Goal: Task Accomplishment & Management: Manage account settings

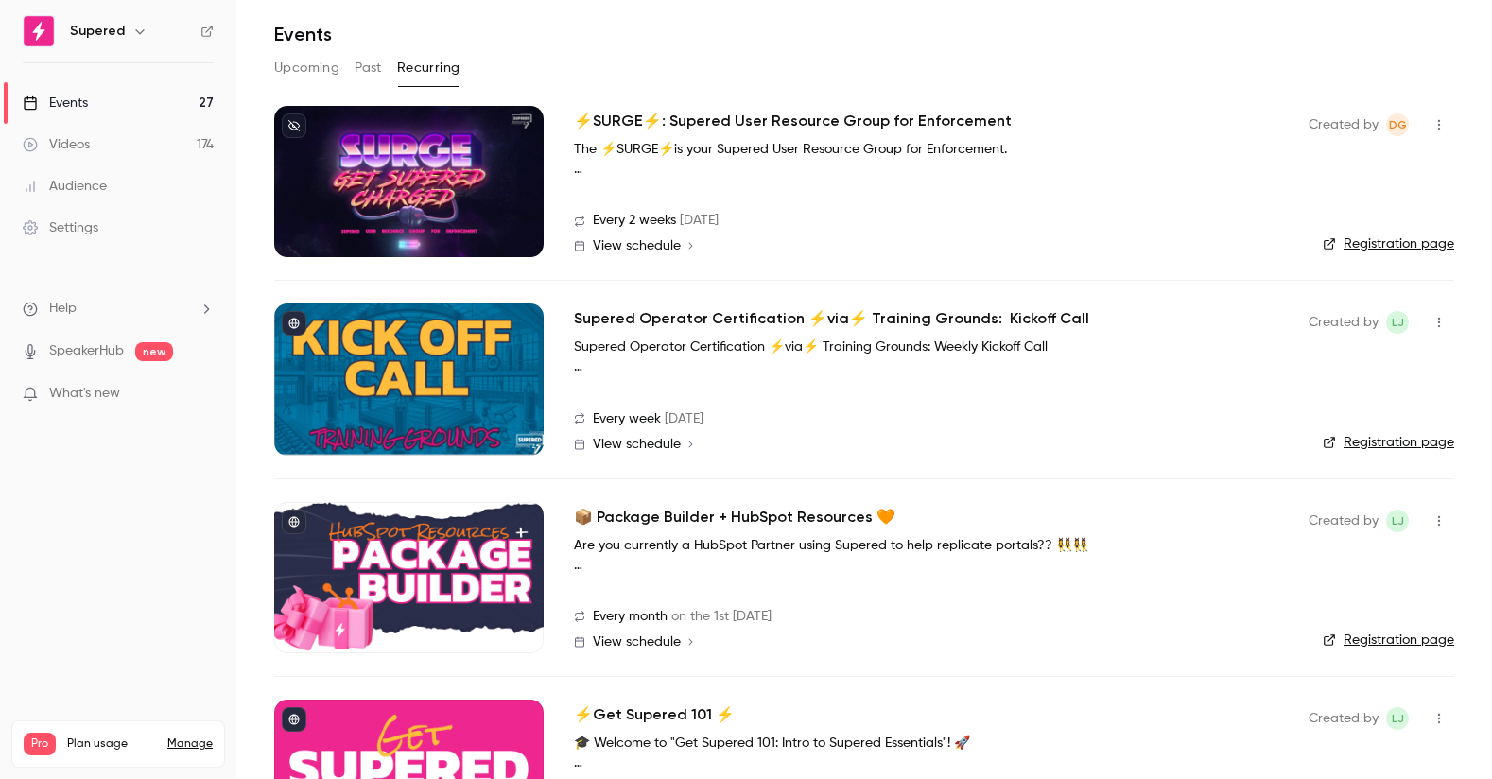
scroll to position [86, 0]
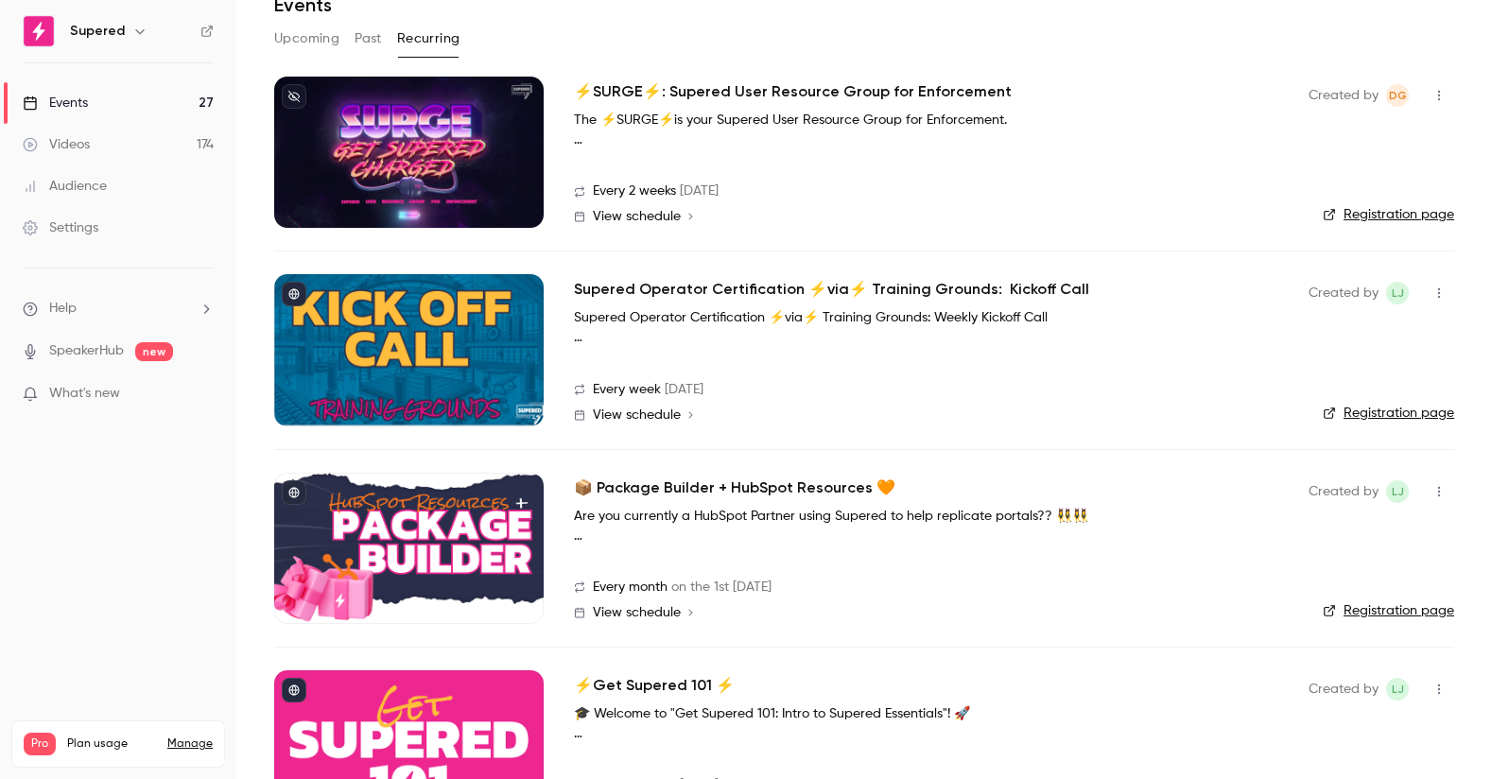
click at [634, 612] on span "View schedule" at bounding box center [637, 612] width 88 height 13
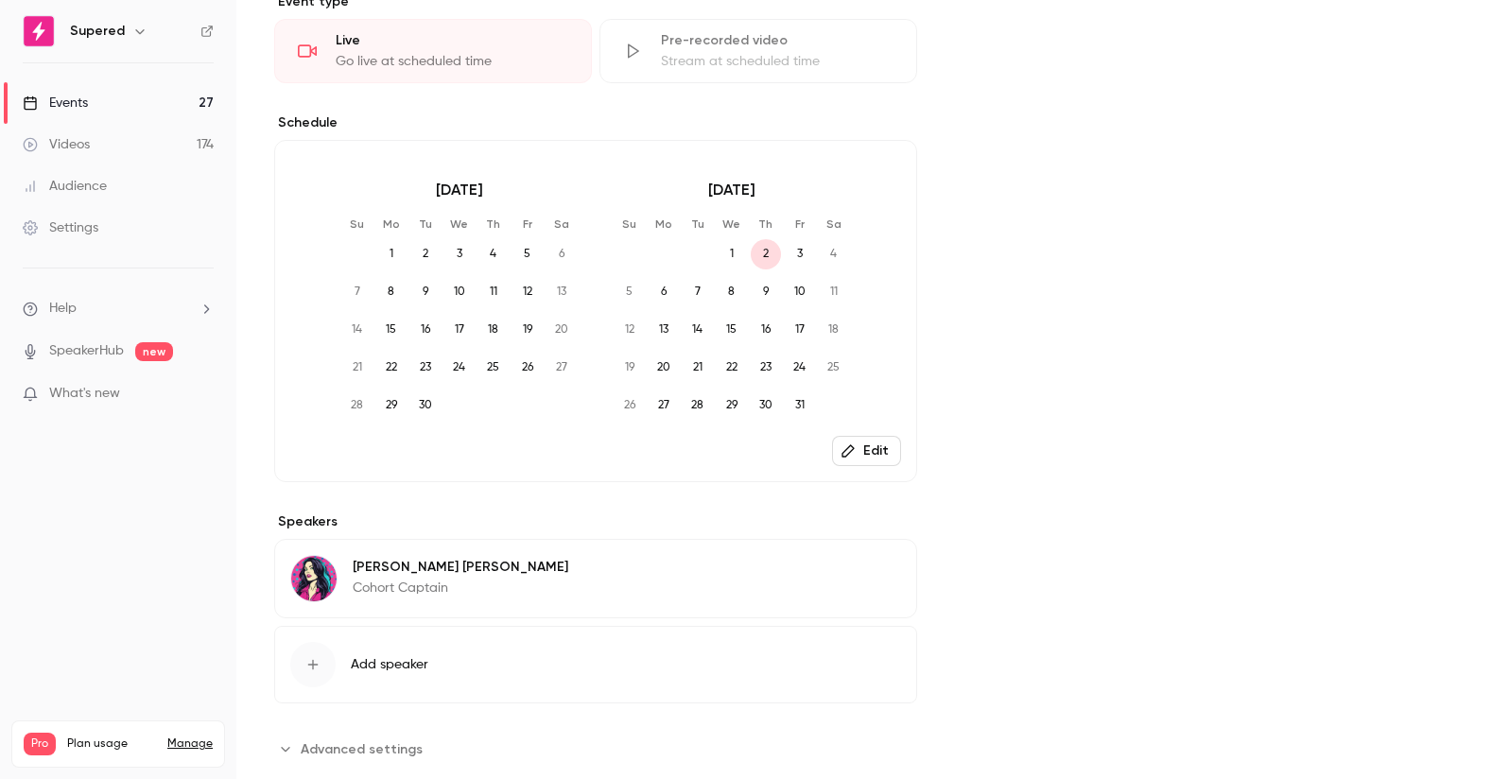
scroll to position [537, 0]
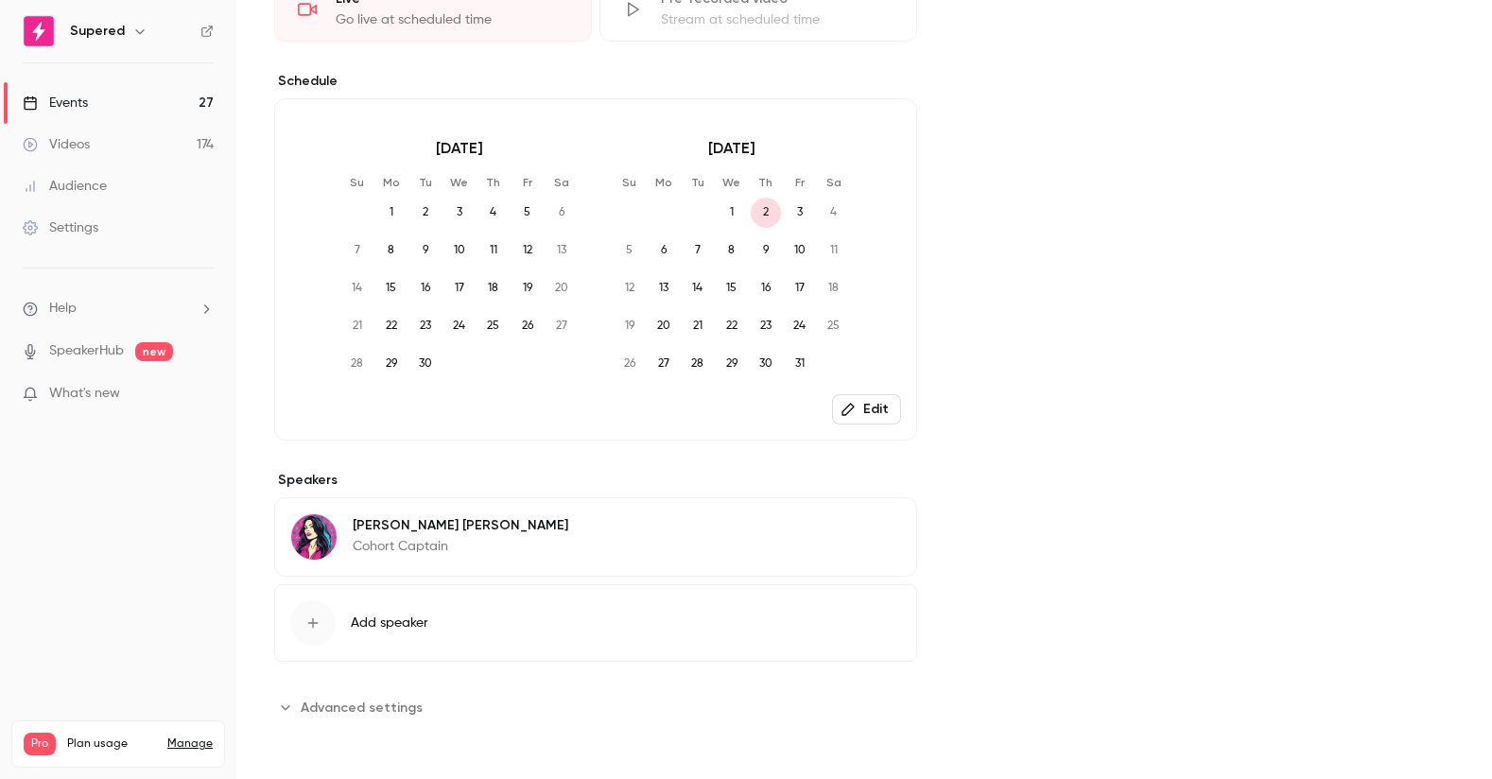
click at [875, 407] on button "Edit" at bounding box center [866, 409] width 69 height 30
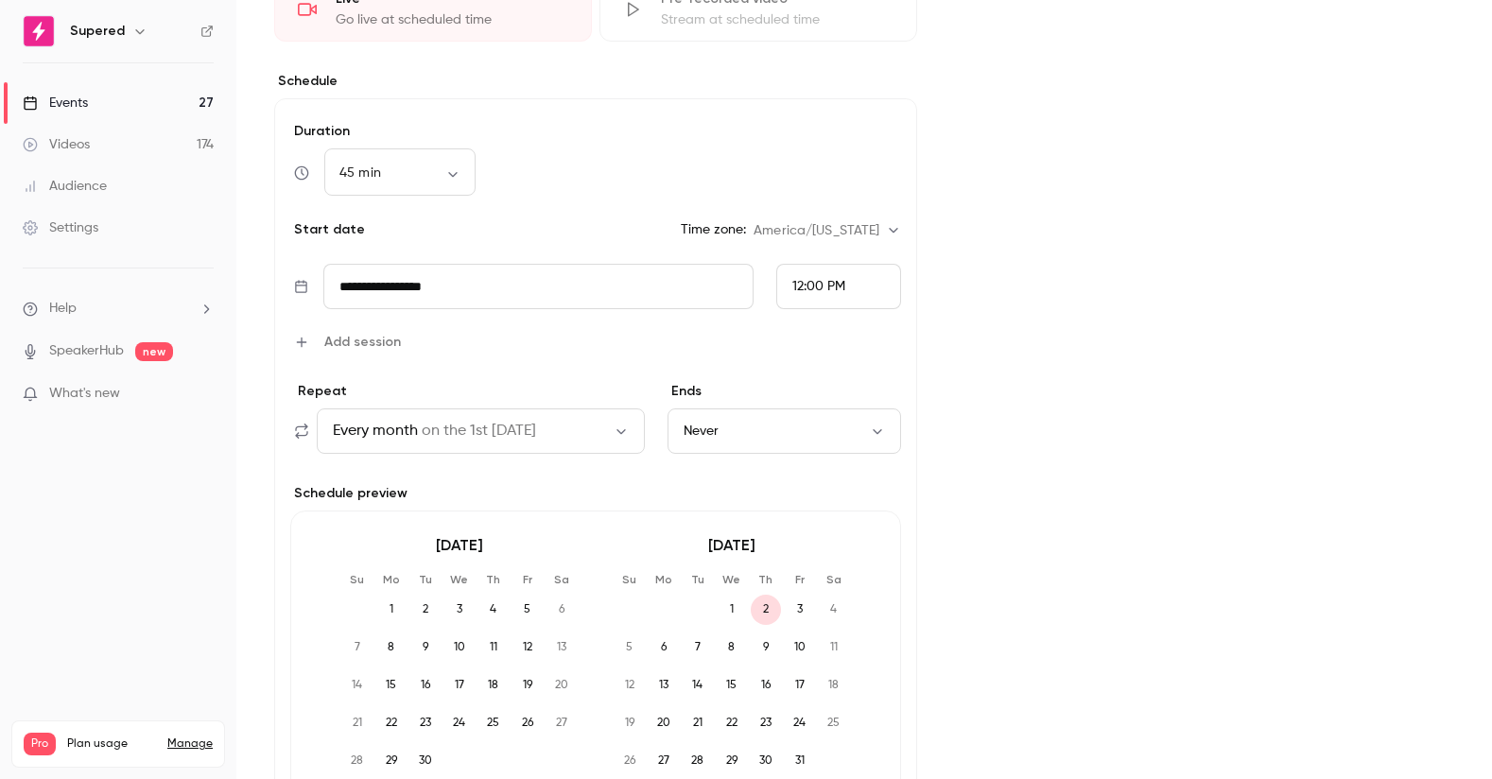
click at [570, 432] on button "Every month on the 1st Thursday" at bounding box center [481, 431] width 328 height 45
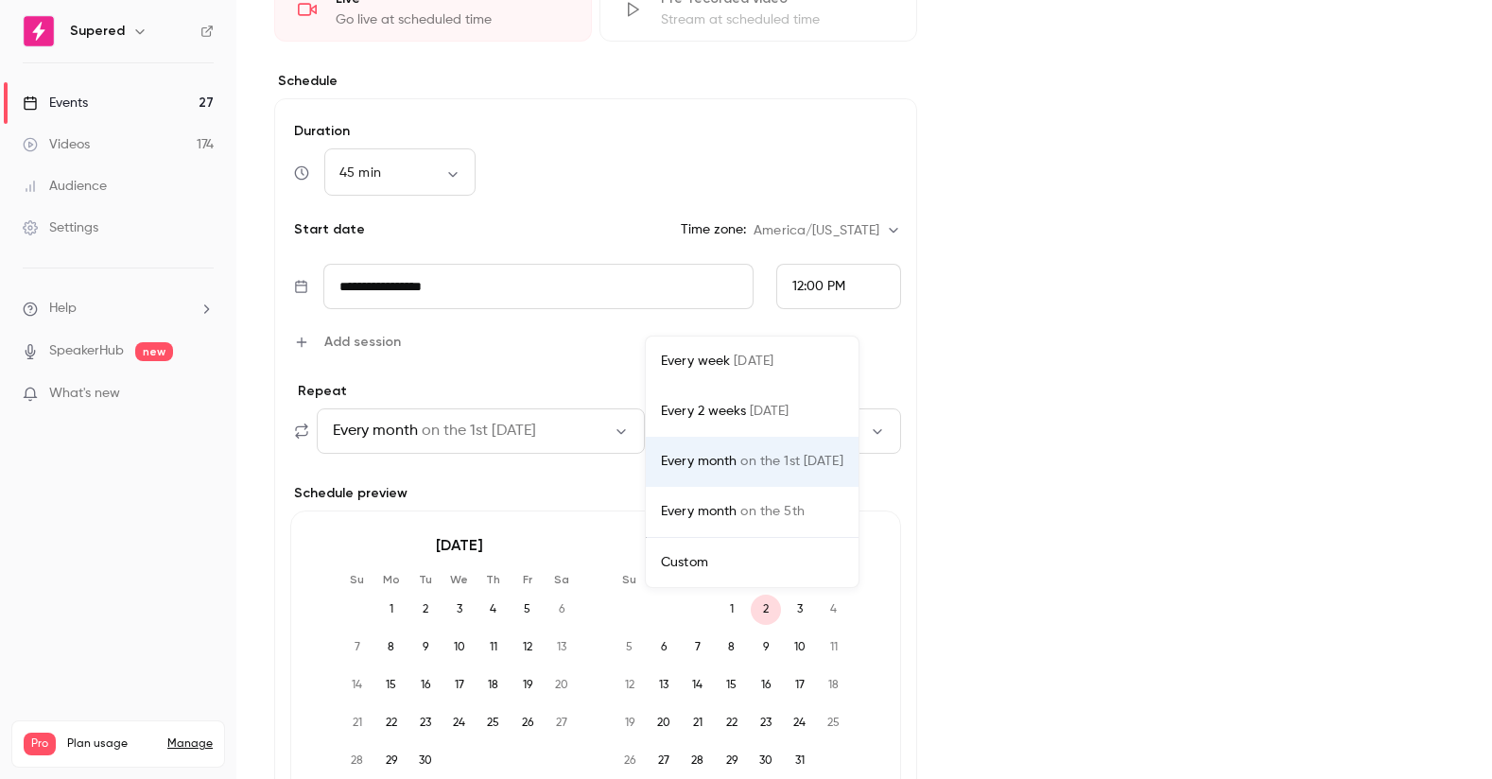
click at [739, 407] on div "Every 2 weeks on Thu" at bounding box center [752, 412] width 183 height 20
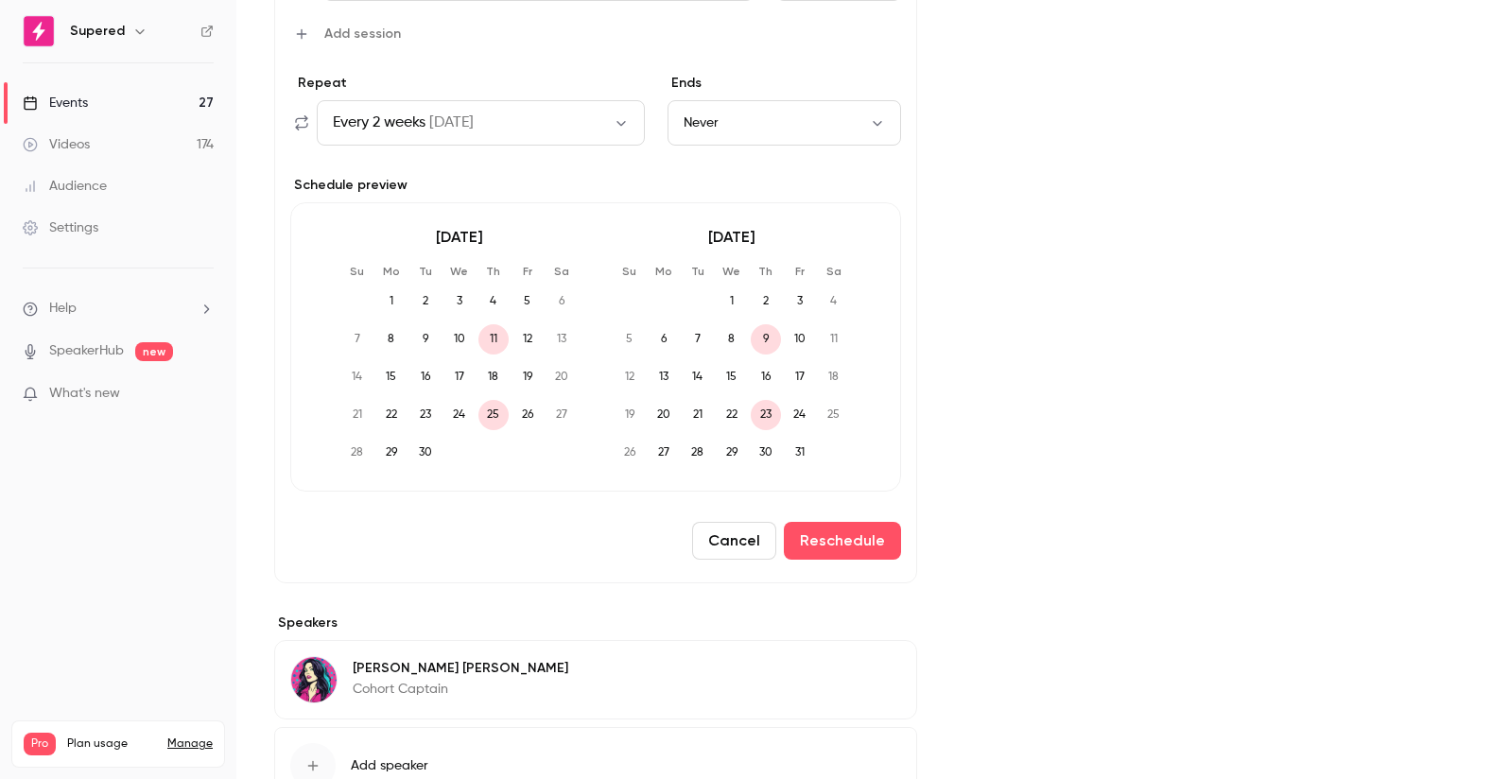
scroll to position [988, 0]
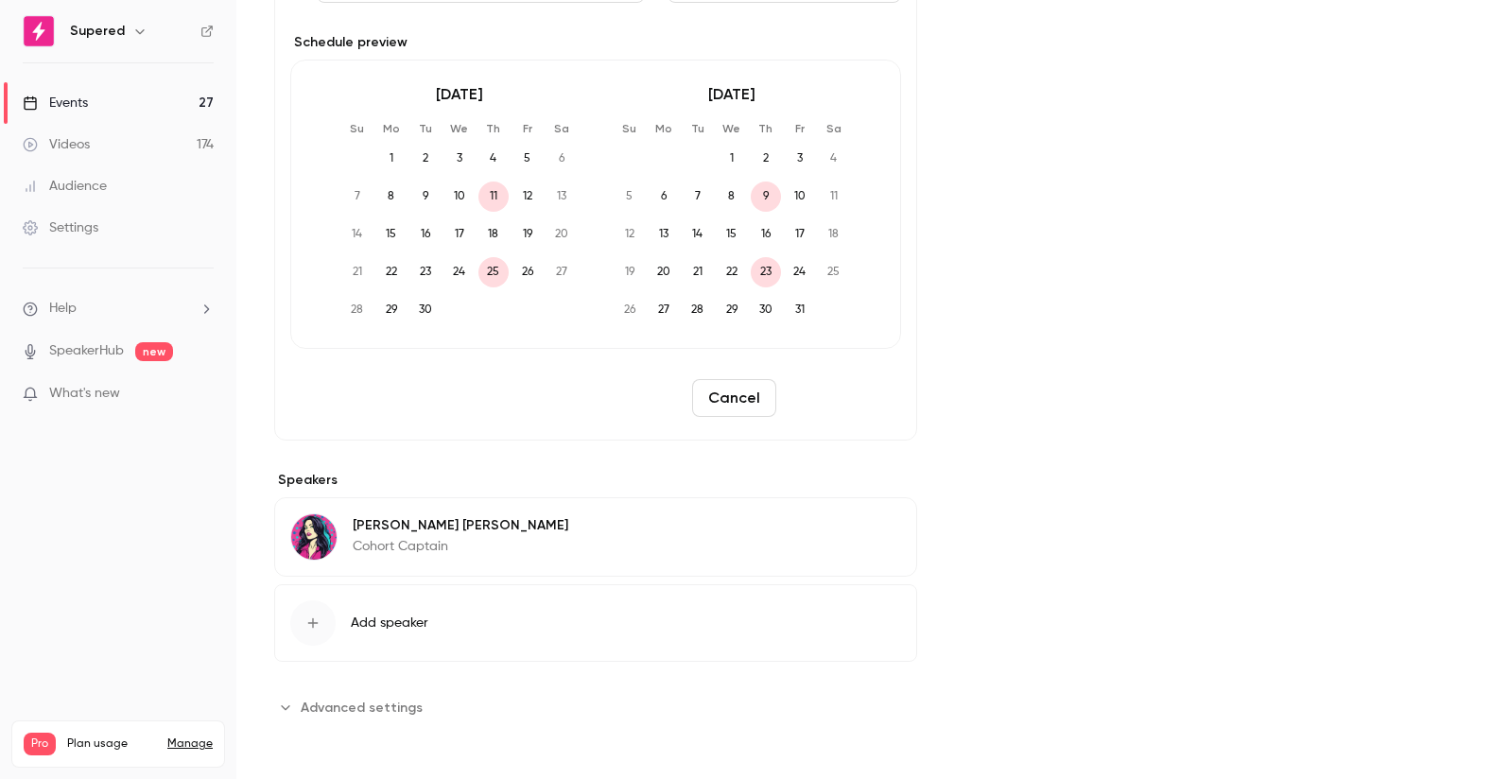
click at [841, 398] on button "Reschedule" at bounding box center [842, 398] width 117 height 38
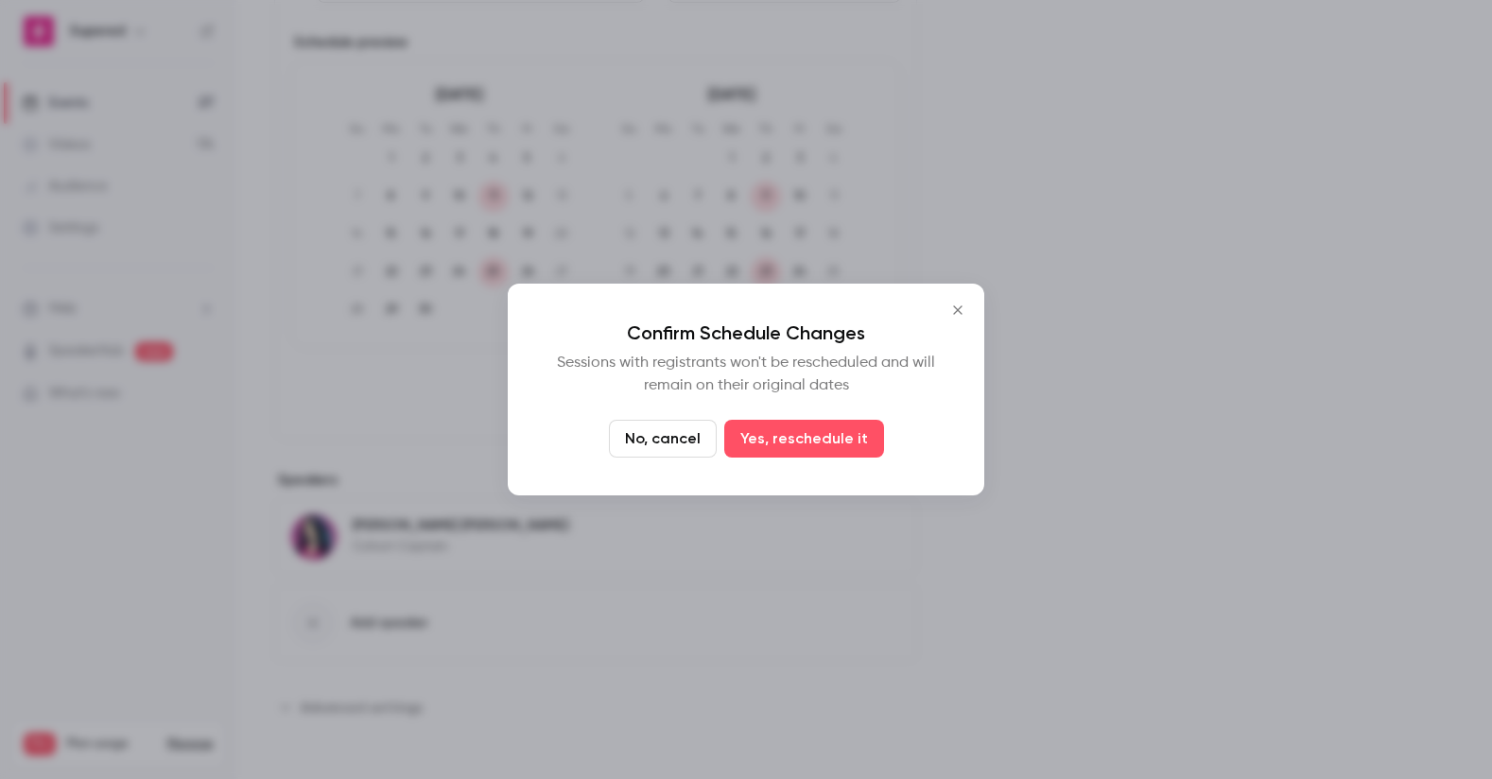
click at [836, 449] on button "Yes, reschedule it" at bounding box center [804, 439] width 160 height 38
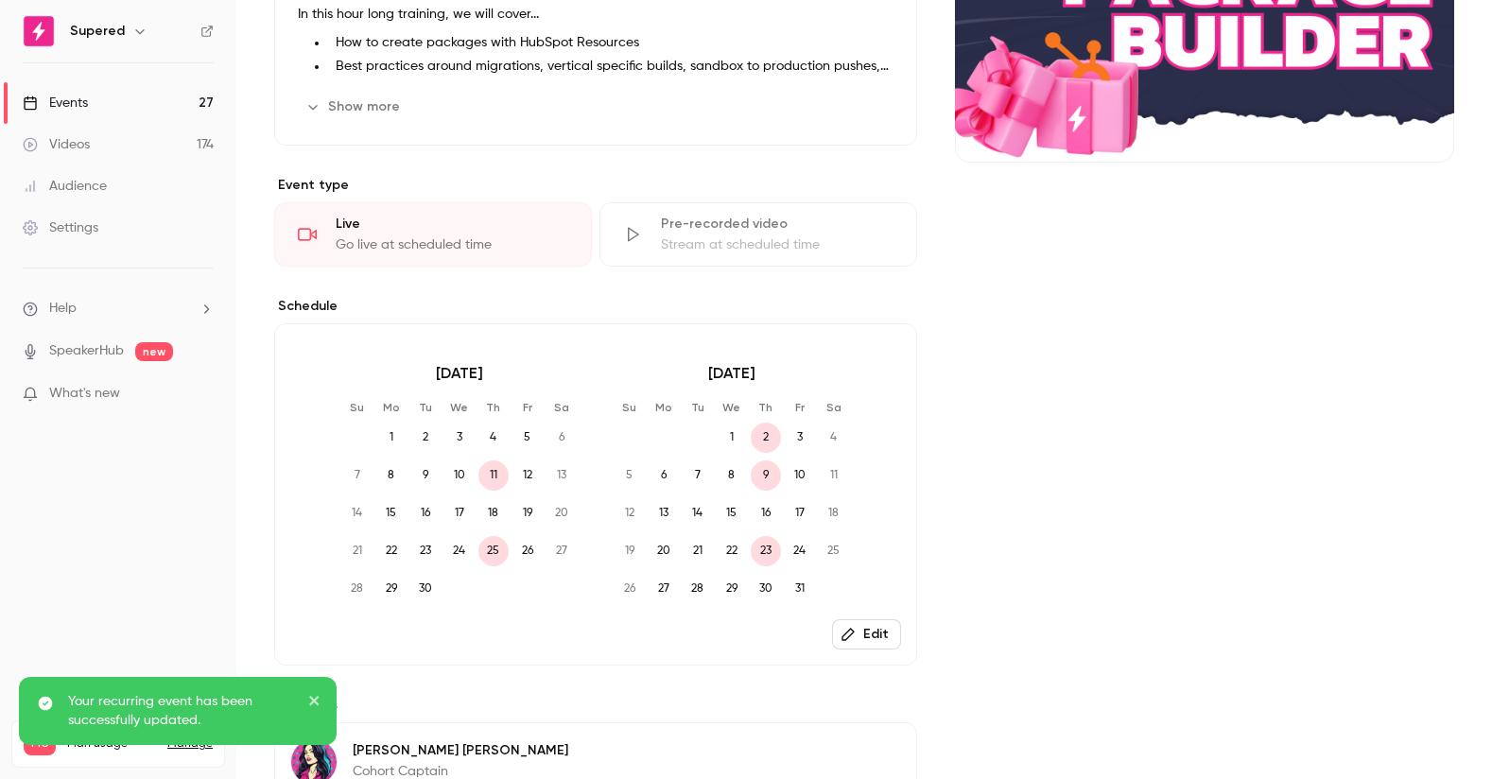
scroll to position [0, 0]
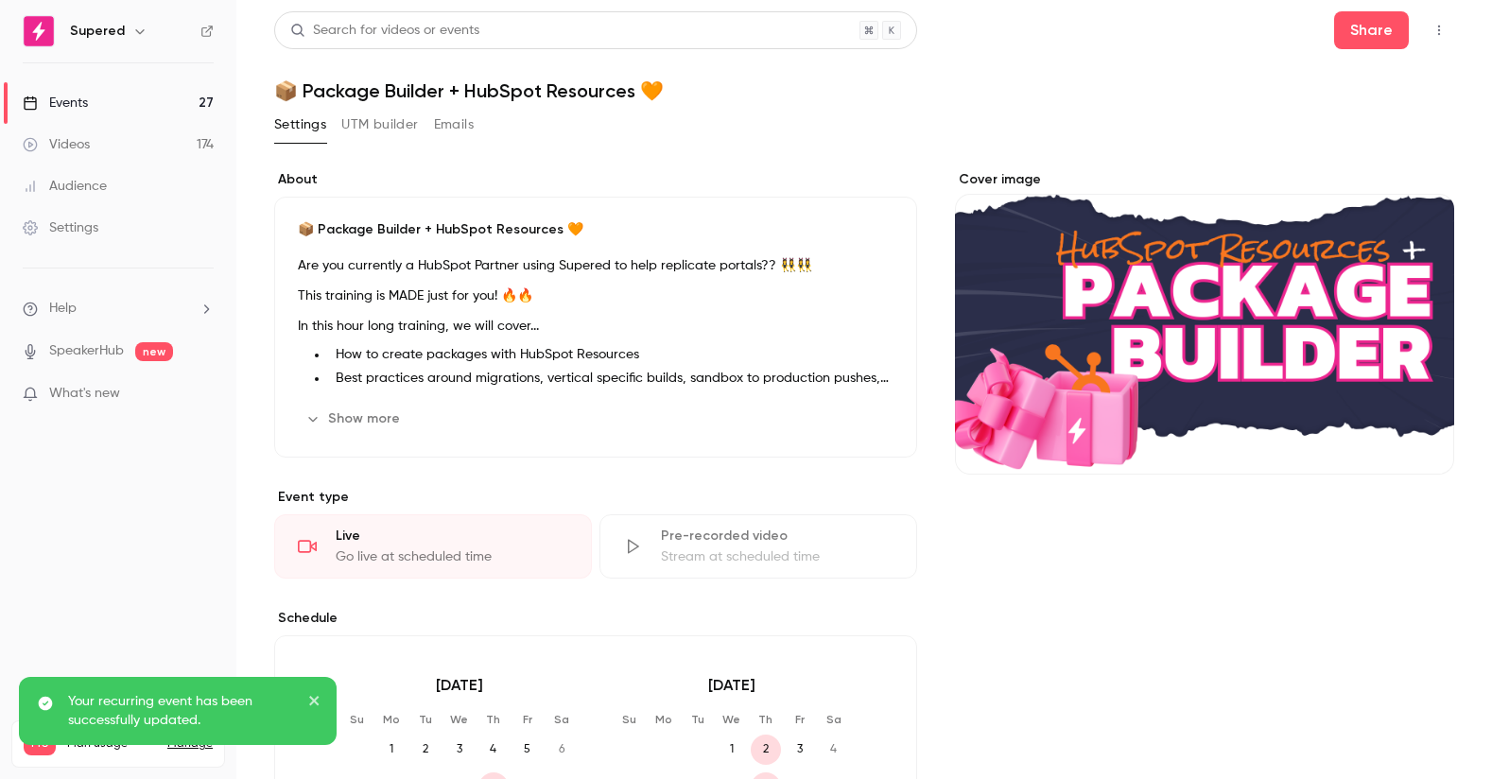
click at [99, 107] on link "Events 27" at bounding box center [118, 103] width 236 height 42
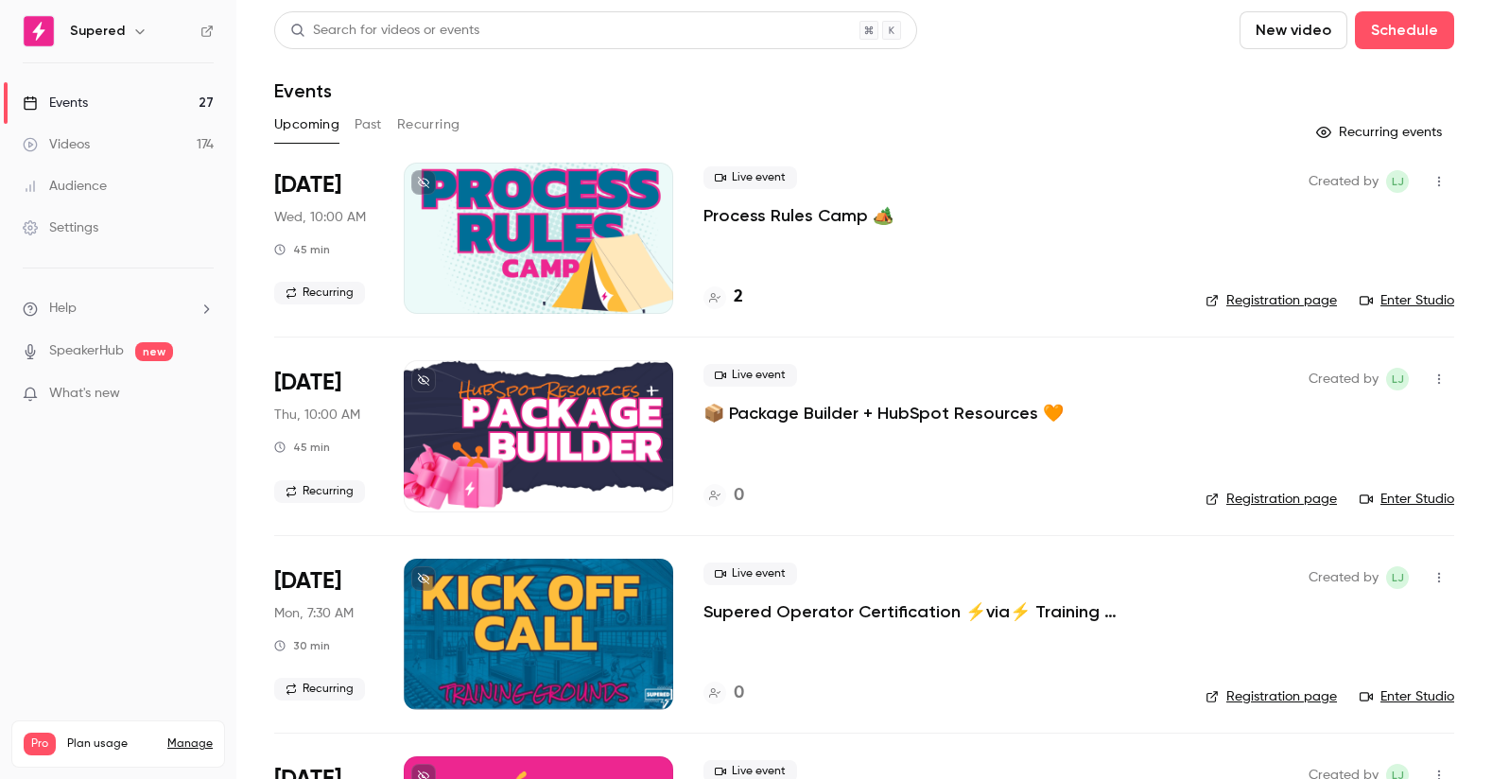
click at [423, 124] on button "Recurring" at bounding box center [428, 125] width 63 height 30
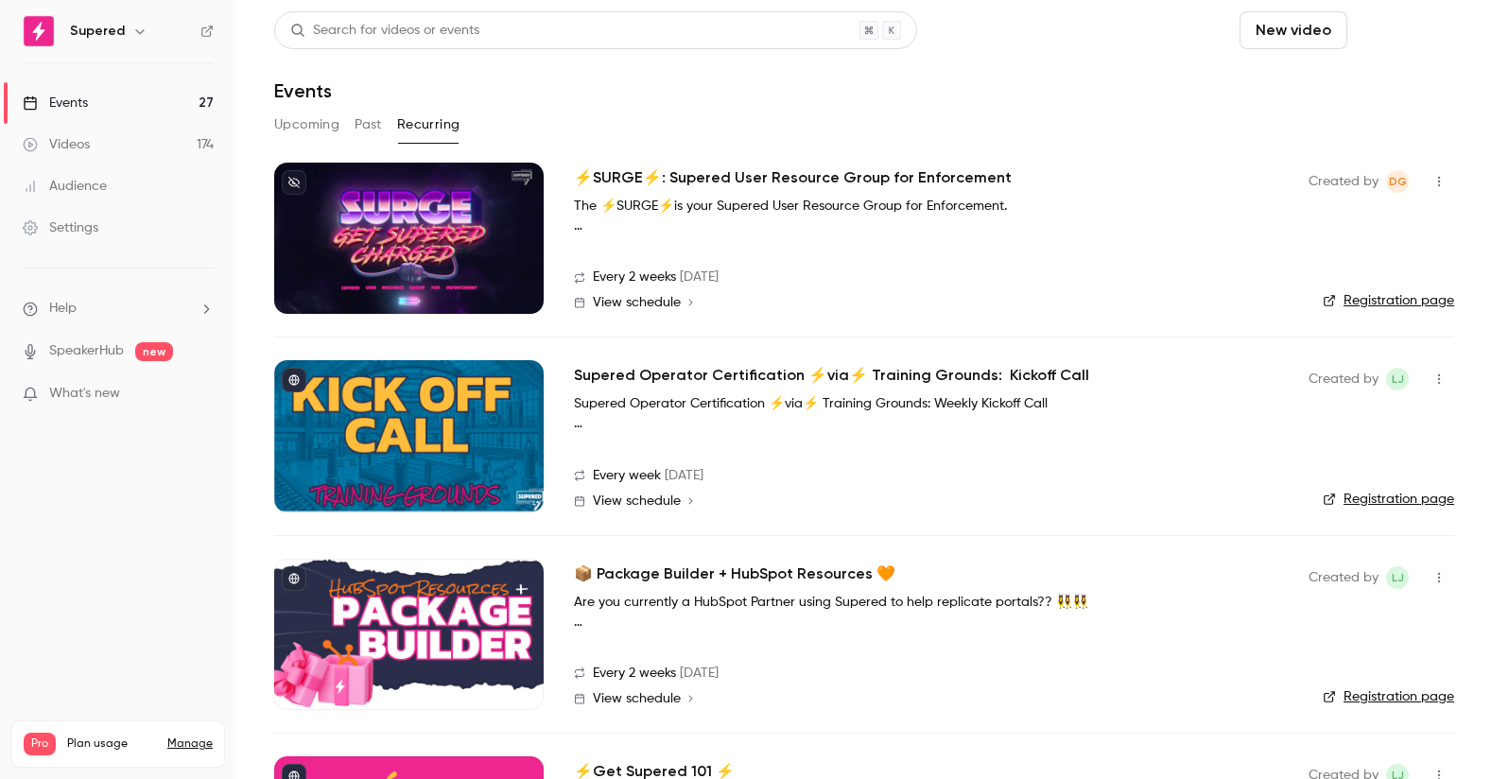
click at [1401, 28] on button "Schedule" at bounding box center [1404, 30] width 99 height 38
click at [1346, 118] on li "Recurring event" at bounding box center [1351, 132] width 204 height 50
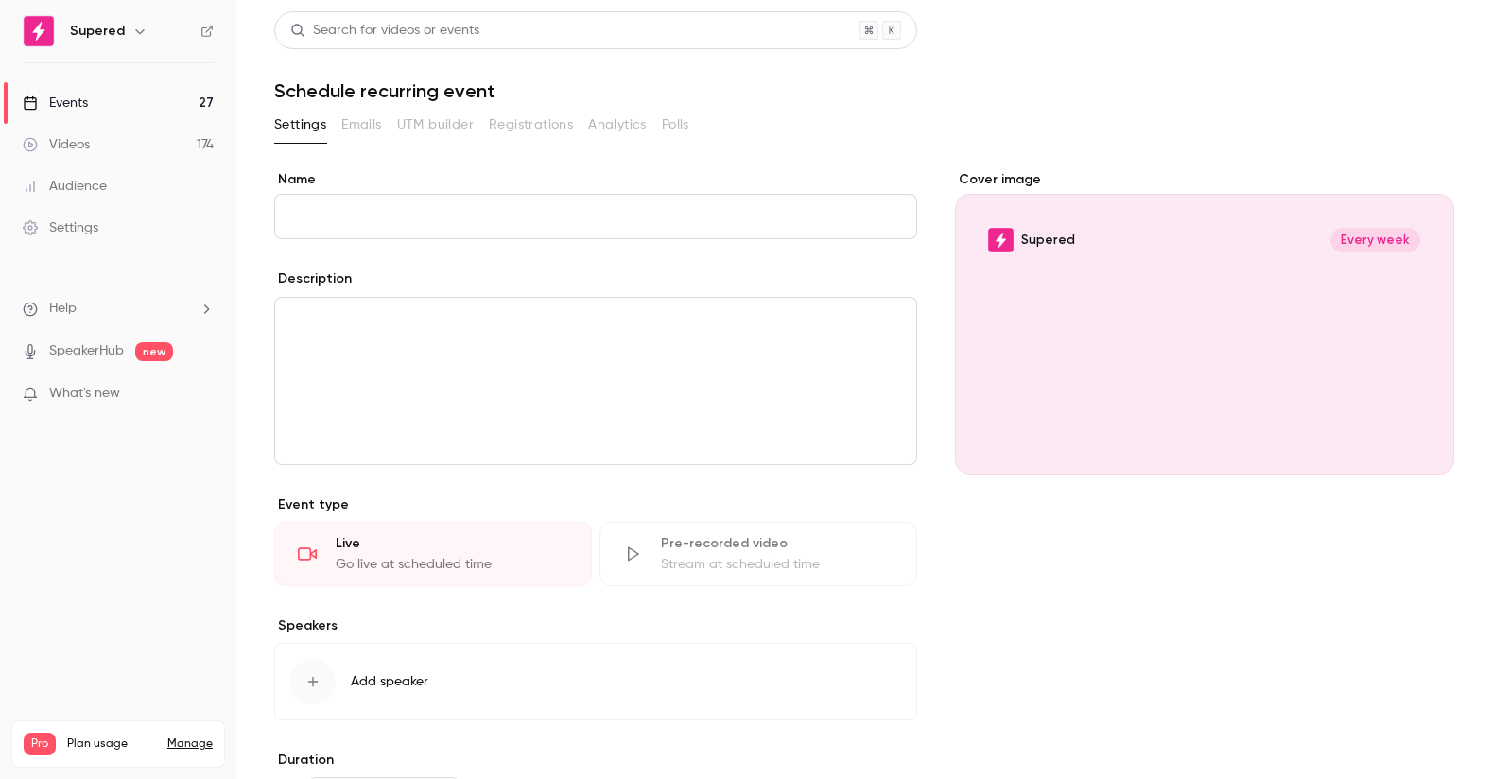
click at [368, 224] on input "Name" at bounding box center [595, 216] width 643 height 45
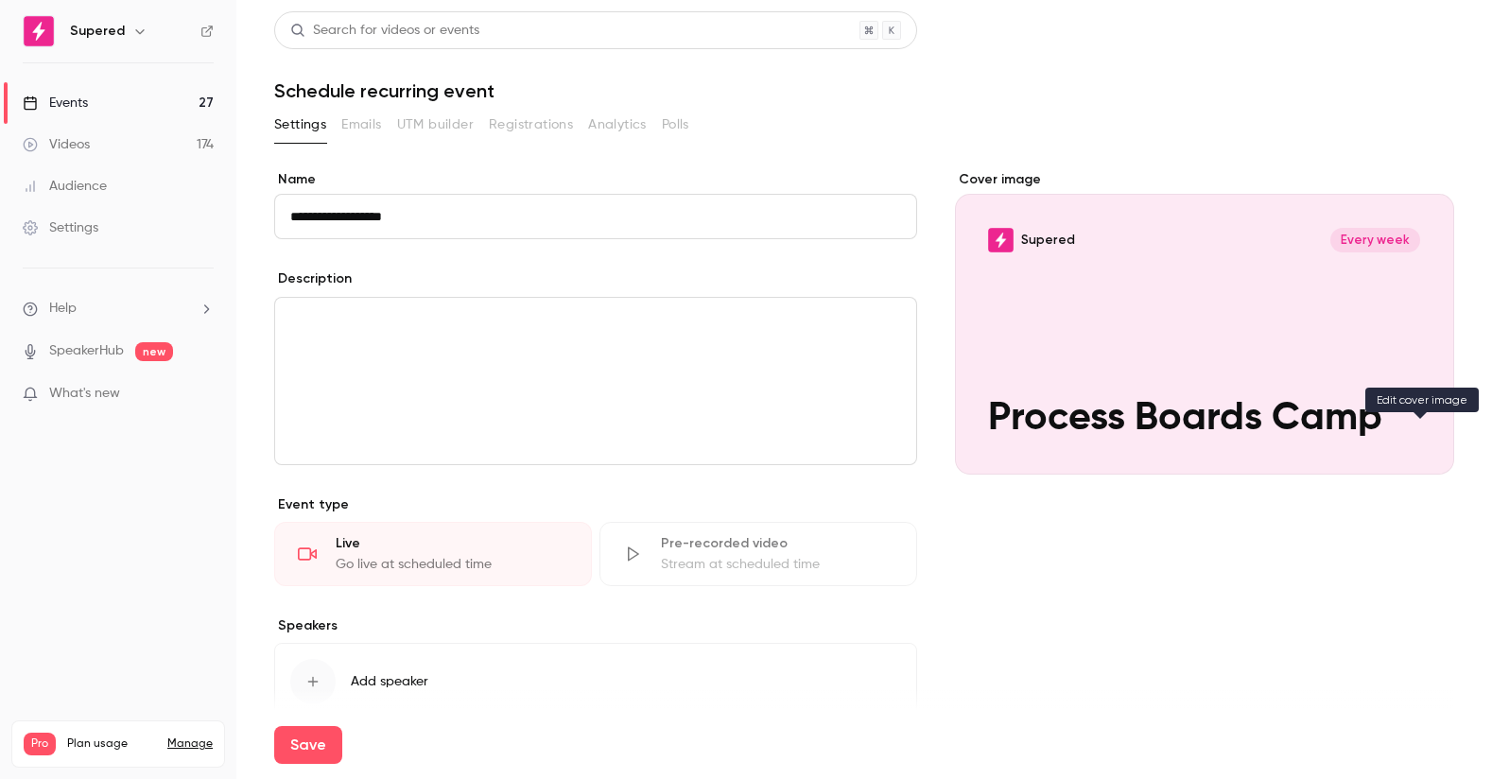
type input "**********"
click at [1428, 441] on icon "Cover image" at bounding box center [1420, 440] width 21 height 15
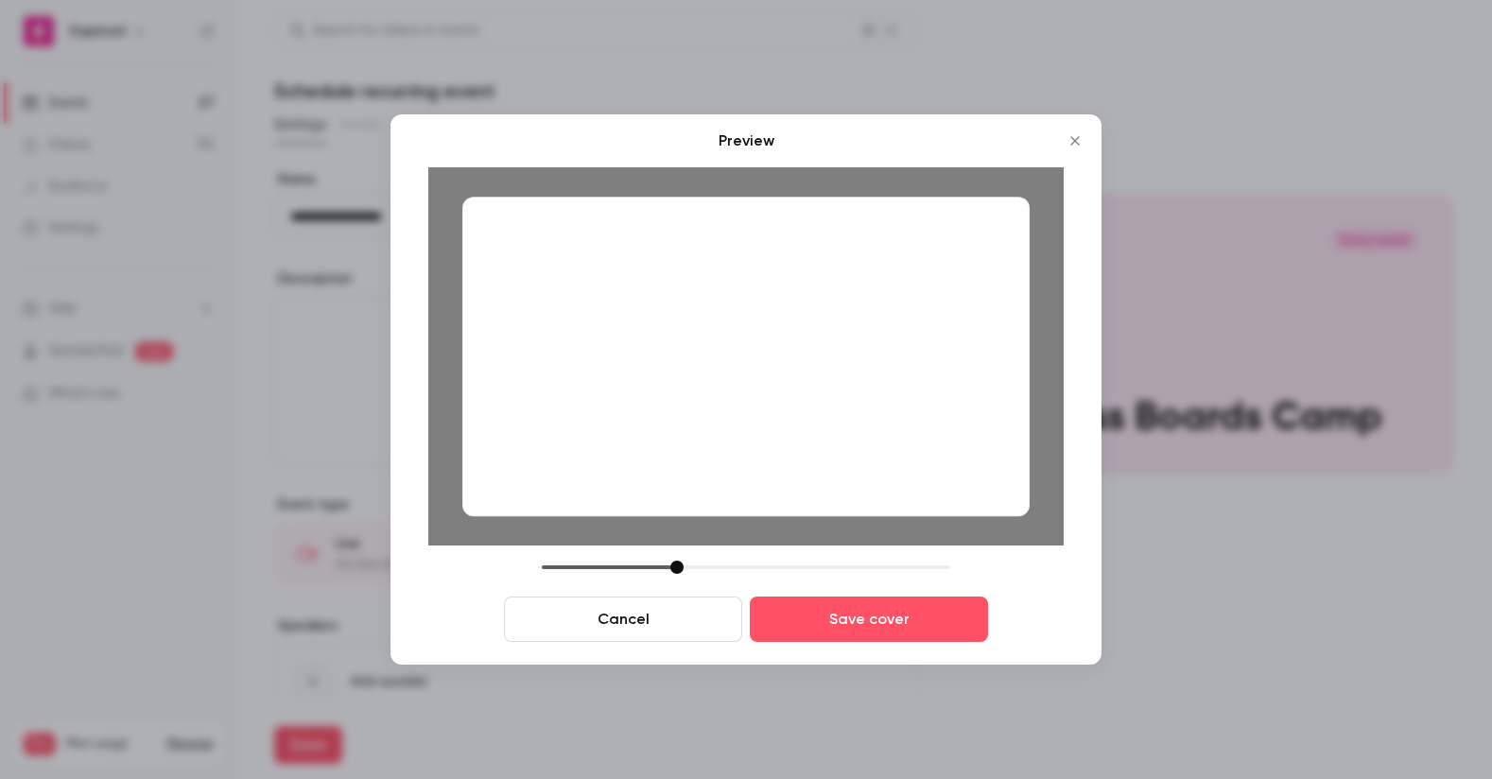
drag, startPoint x: 799, startPoint y: 375, endPoint x: 654, endPoint y: 587, distance: 257.1
click at [796, 386] on div at bounding box center [745, 357] width 567 height 320
click at [673, 567] on div at bounding box center [673, 567] width 13 height 13
click at [663, 614] on button "Cancel" at bounding box center [623, 619] width 238 height 45
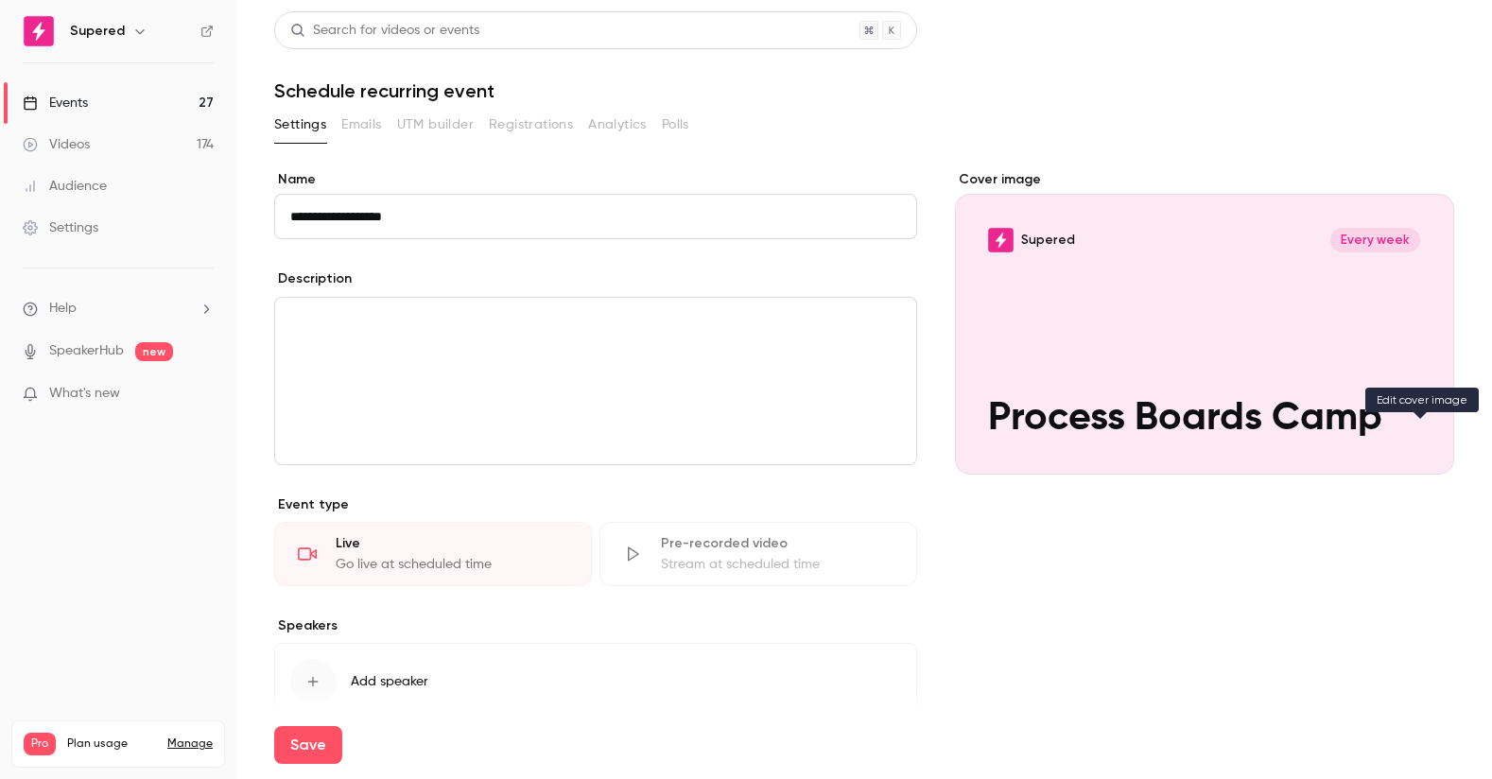
click at [1418, 440] on icon "Cover image" at bounding box center [1420, 441] width 12 height 12
click at [1417, 449] on button "Supered Every week Process Boards Camp" at bounding box center [1421, 441] width 38 height 38
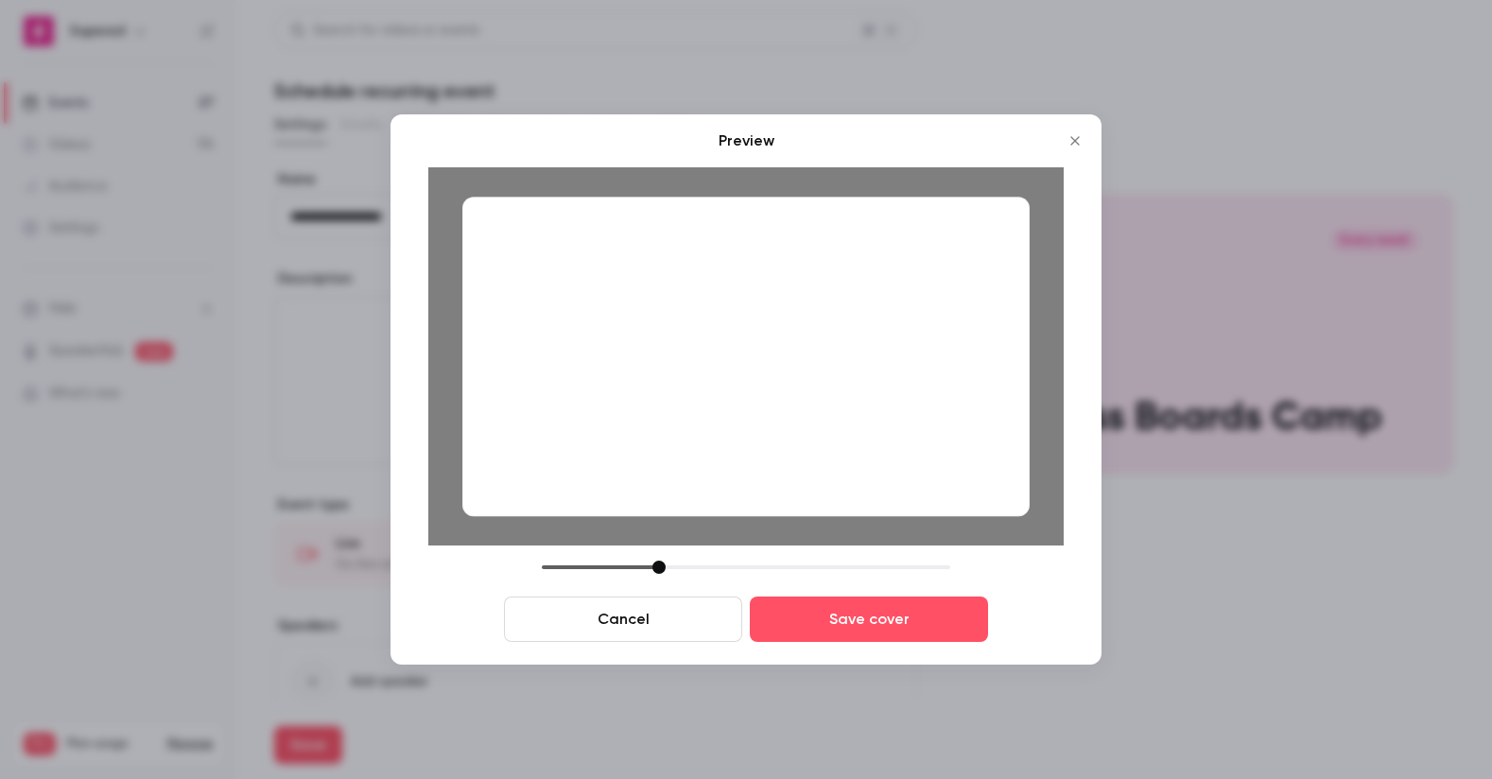
drag, startPoint x: 673, startPoint y: 570, endPoint x: 662, endPoint y: 568, distance: 11.5
click at [661, 570] on div at bounding box center [659, 567] width 13 height 13
drag, startPoint x: 662, startPoint y: 567, endPoint x: 677, endPoint y: 563, distance: 15.6
click at [676, 567] on div at bounding box center [673, 567] width 13 height 13
click at [727, 469] on div at bounding box center [745, 357] width 567 height 320
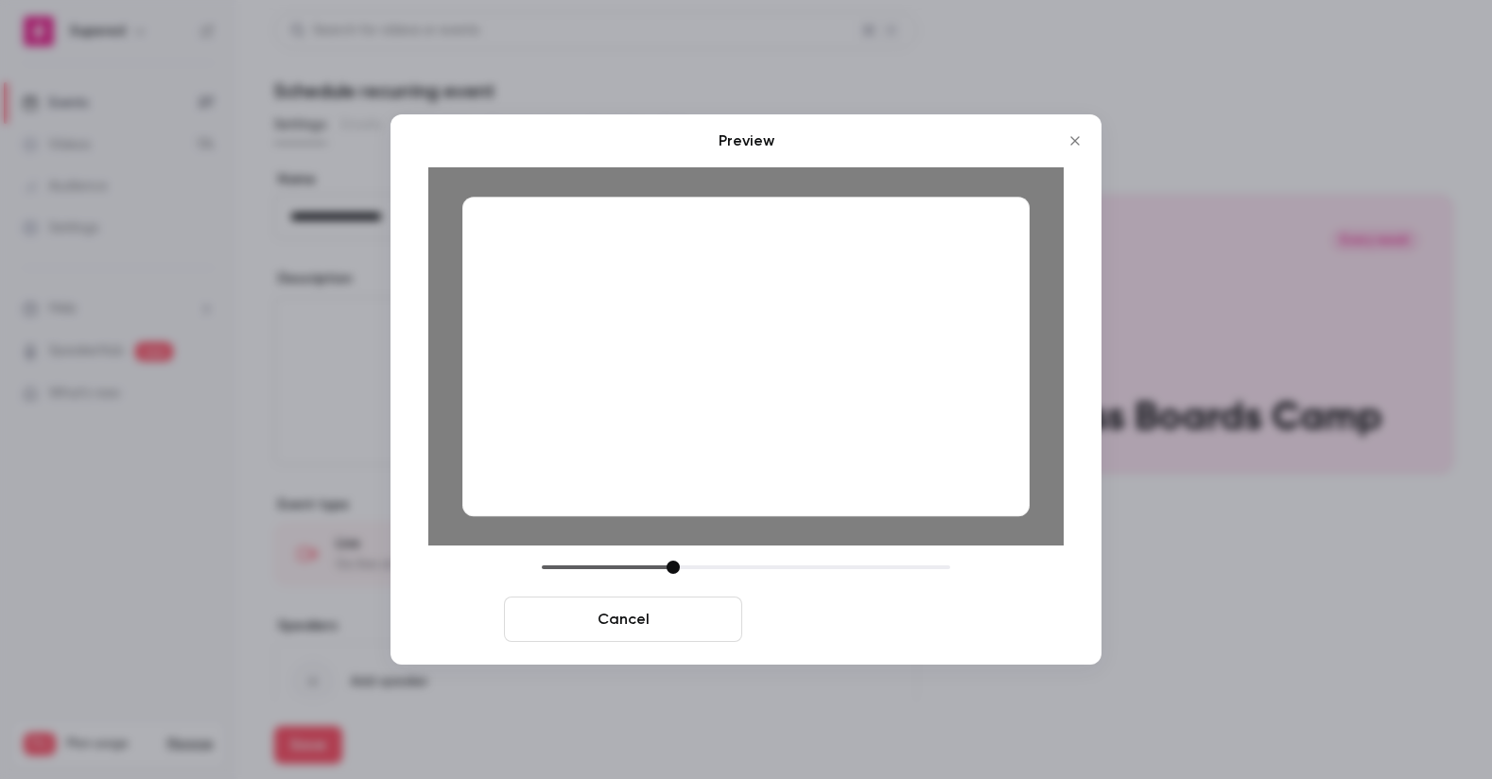
click at [834, 626] on button "Save cover" at bounding box center [869, 619] width 238 height 45
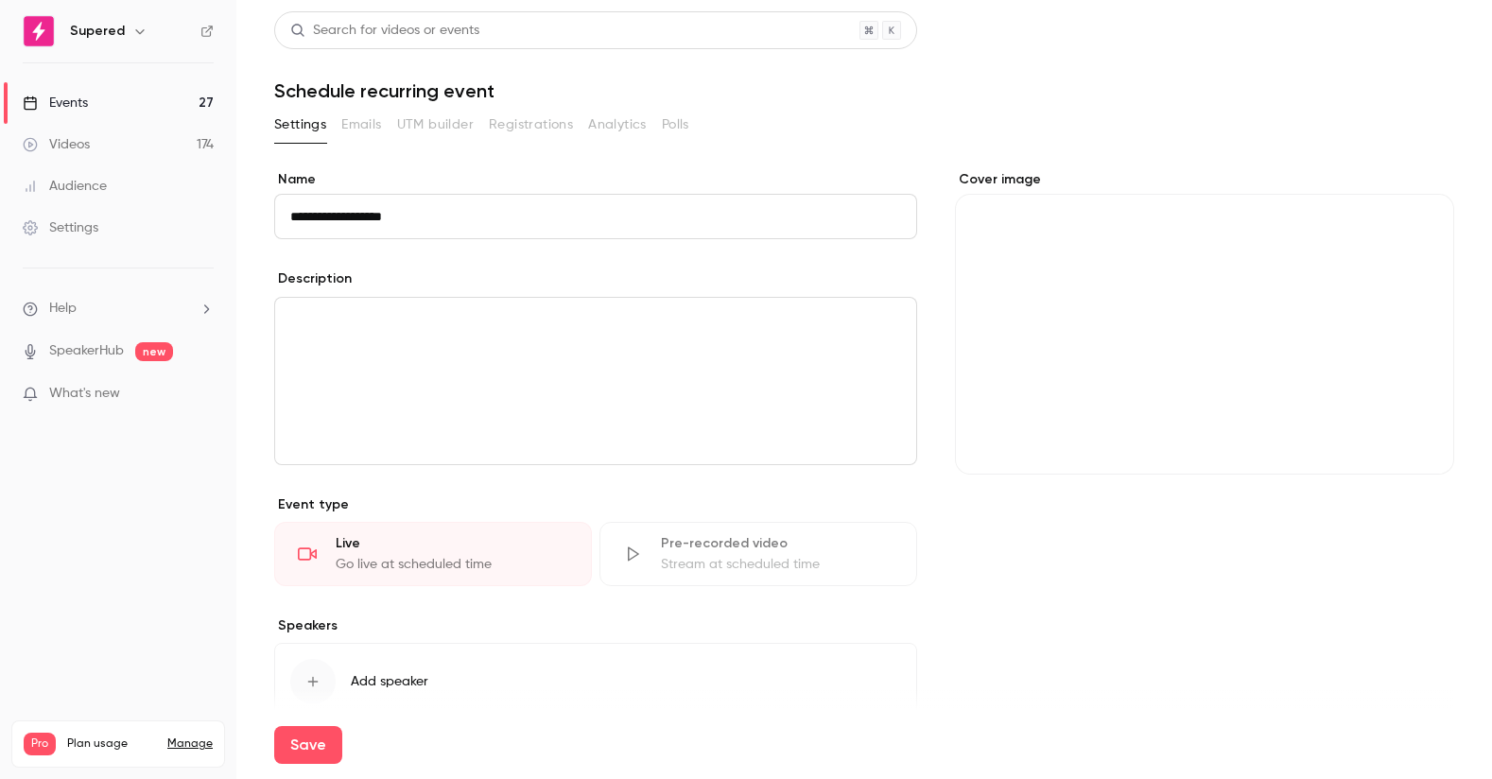
click at [512, 366] on div "editor" at bounding box center [595, 381] width 641 height 166
click at [424, 361] on div "editor" at bounding box center [595, 381] width 641 height 166
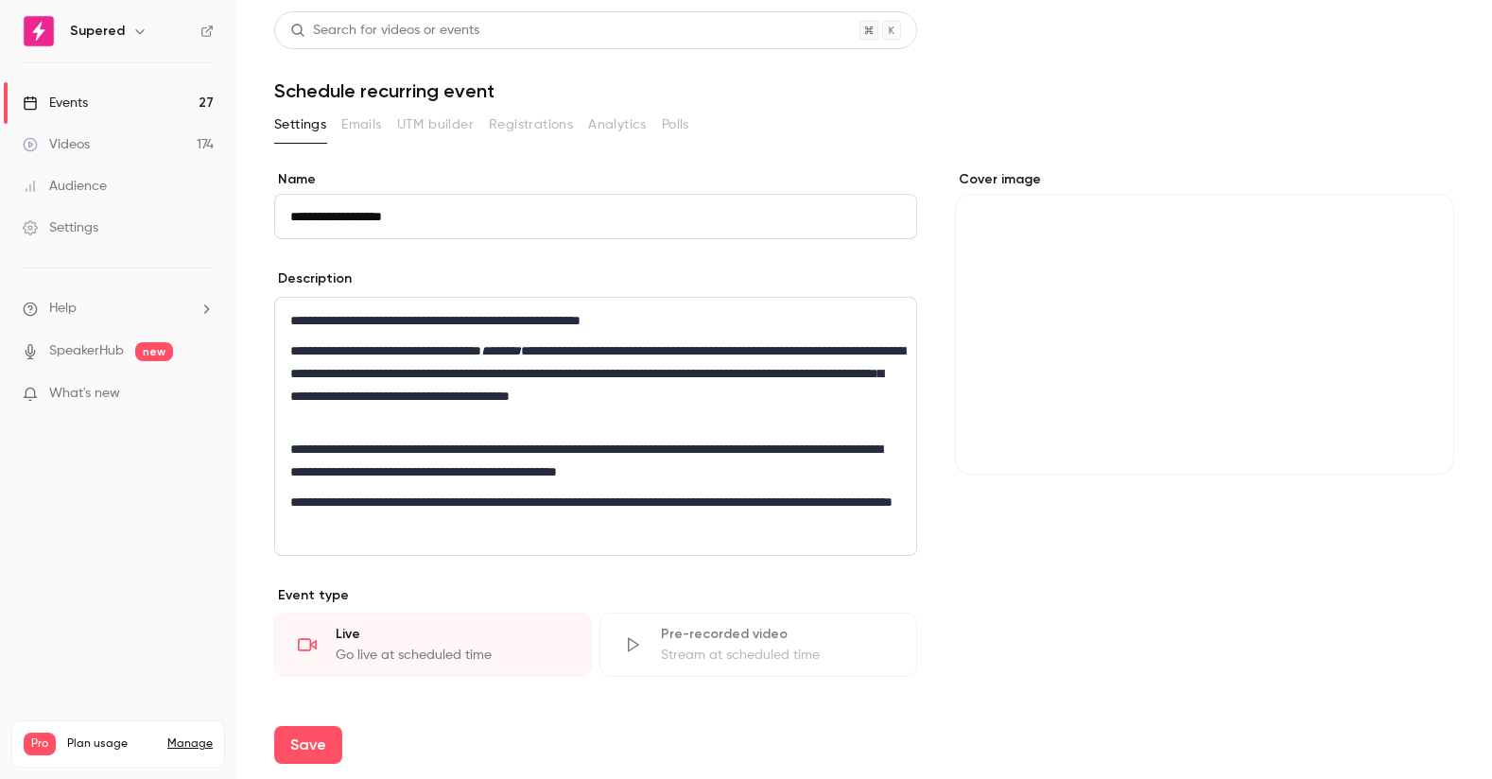
drag, startPoint x: 584, startPoint y: 376, endPoint x: 586, endPoint y: 392, distance: 15.4
click at [584, 384] on p "**********" at bounding box center [595, 385] width 611 height 91
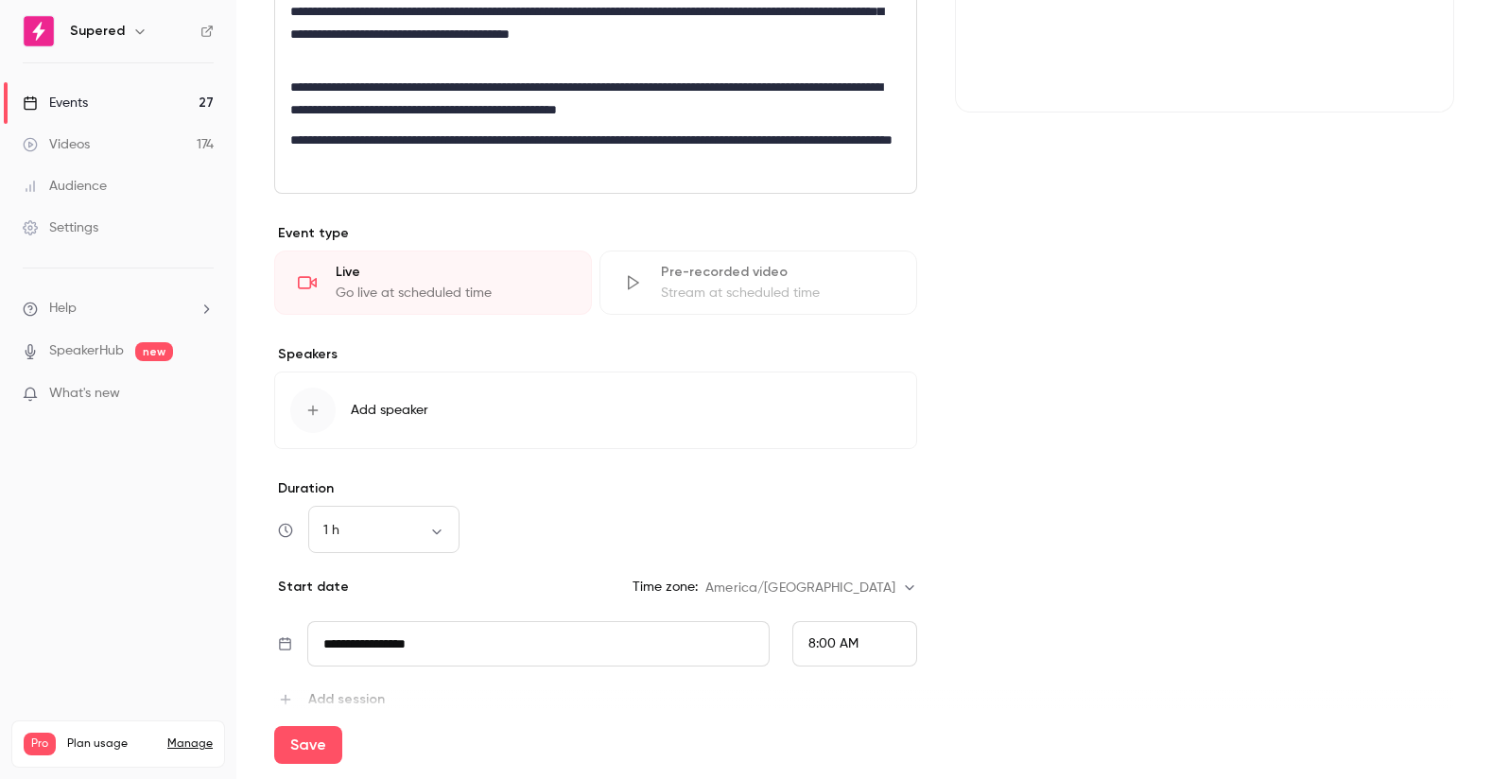
scroll to position [364, 0]
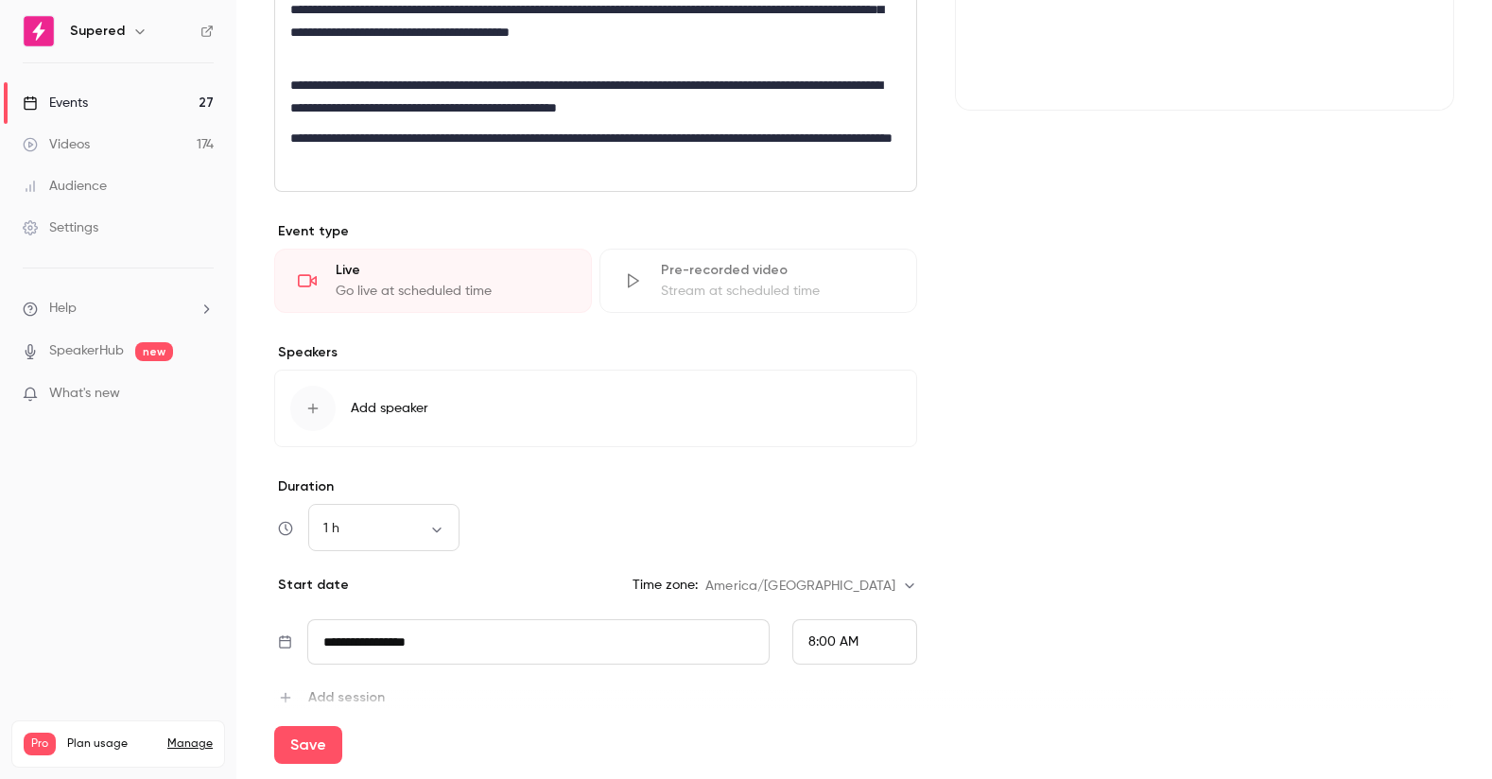
click at [316, 412] on icon "button" at bounding box center [312, 408] width 15 height 15
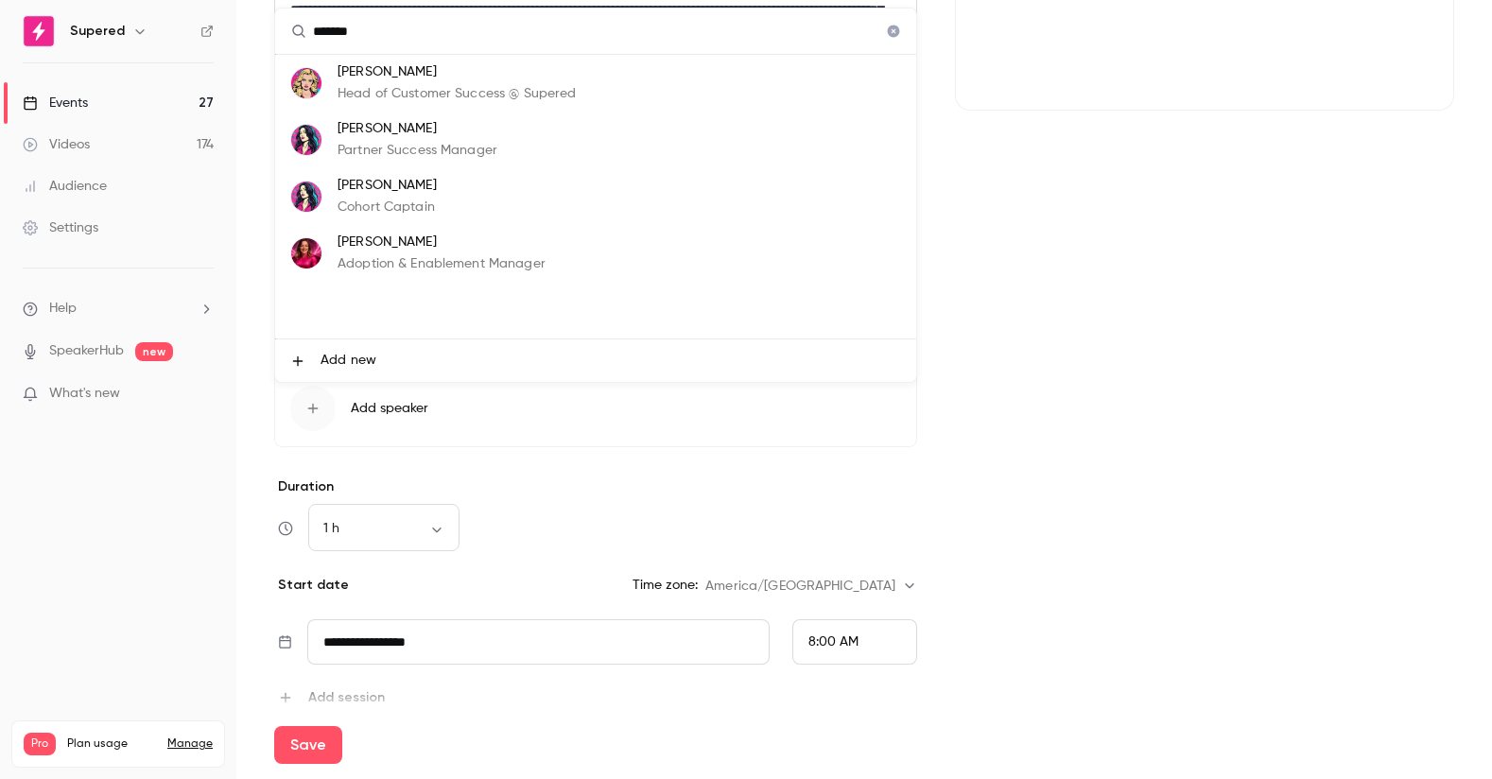
type input "*******"
click at [372, 195] on p "Lindsey Smith" at bounding box center [387, 186] width 99 height 20
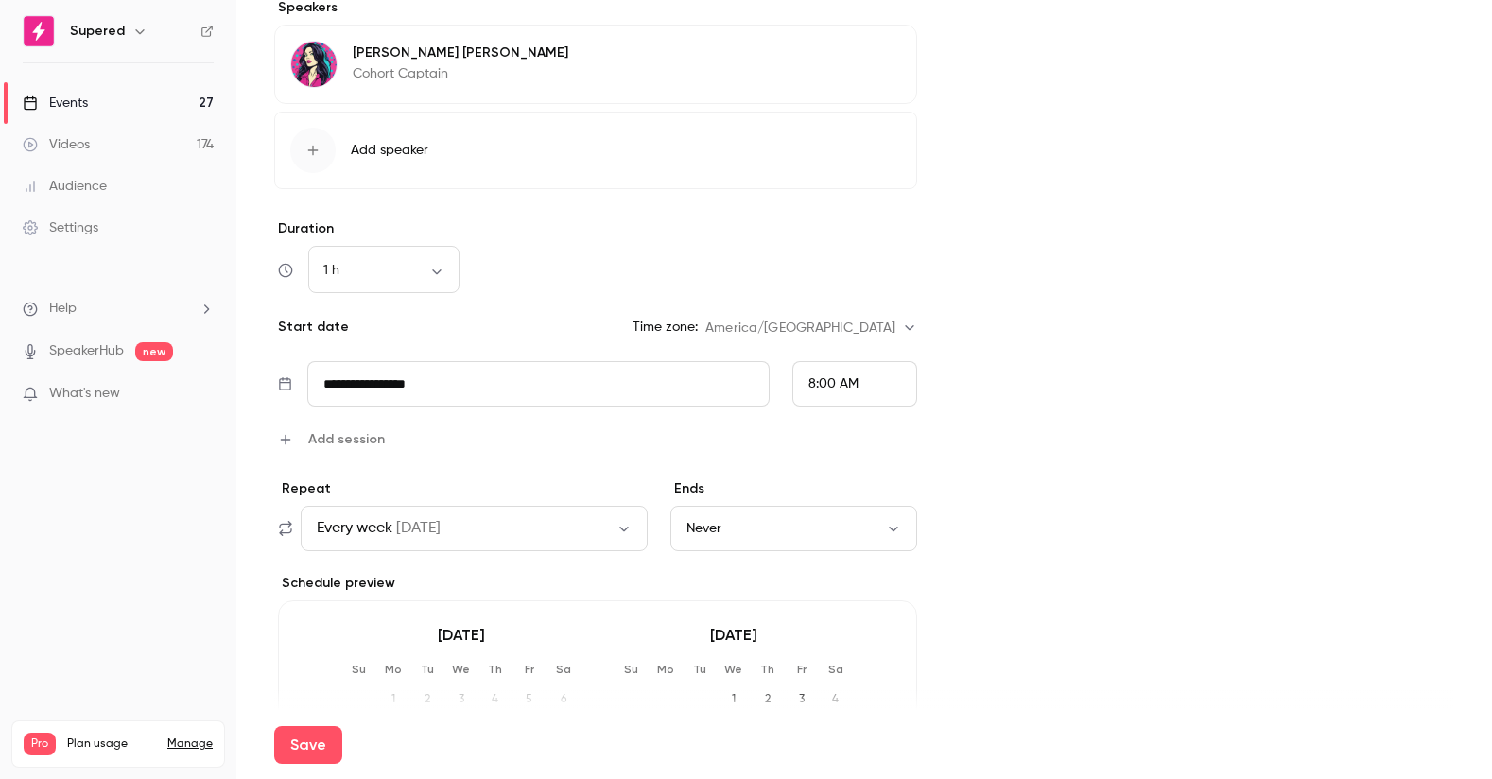
scroll to position [786, 0]
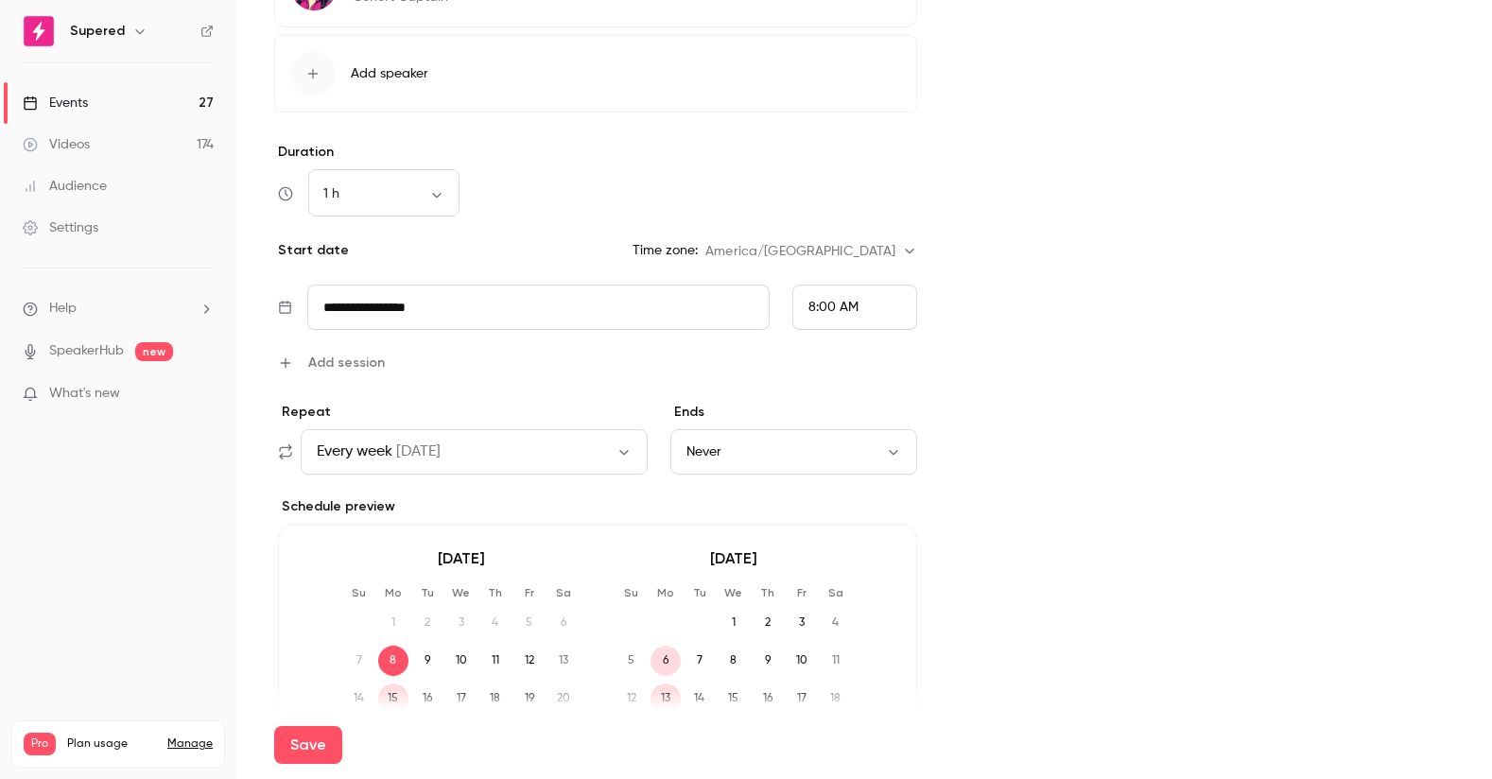
click at [458, 314] on input "**********" at bounding box center [538, 307] width 462 height 45
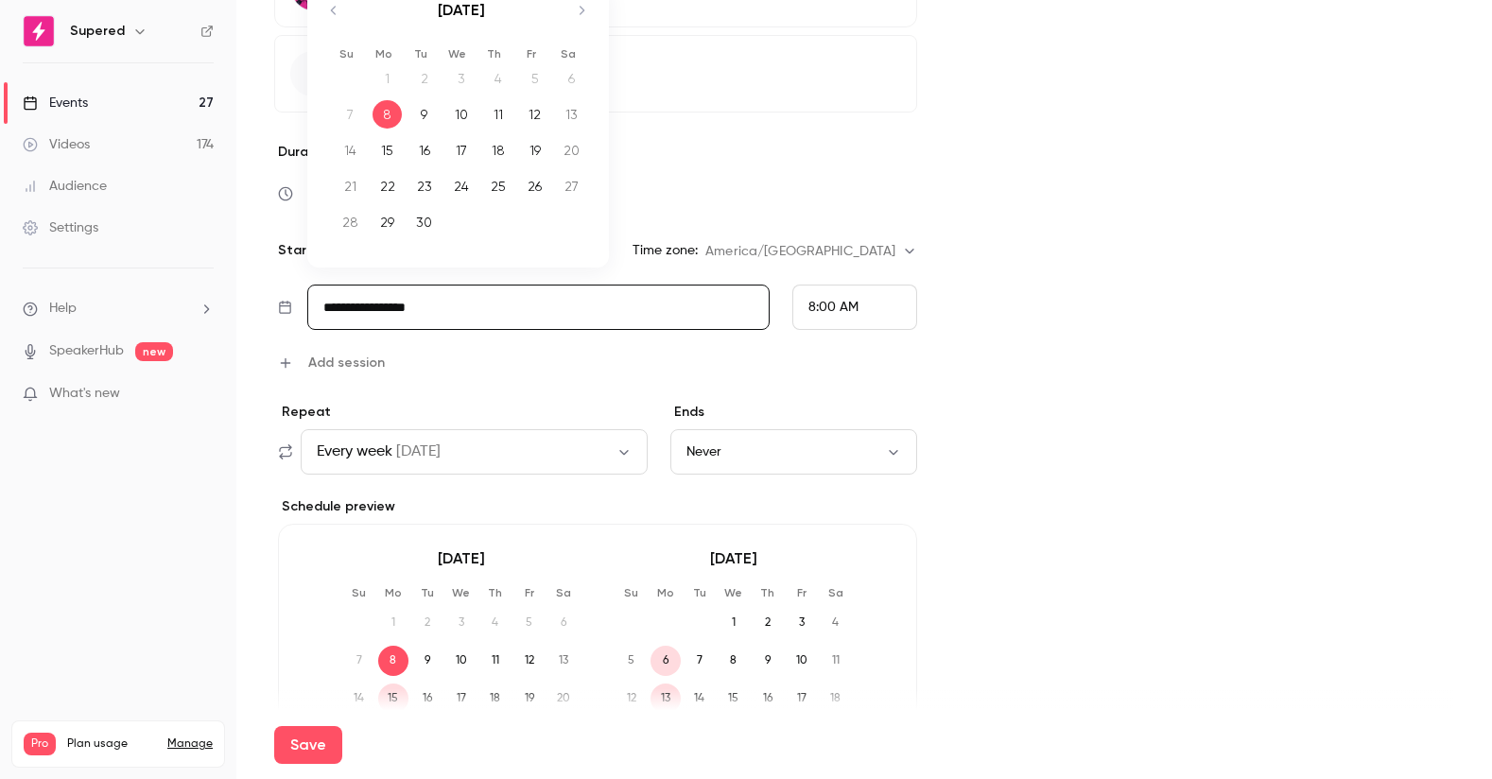
click at [462, 148] on div "17" at bounding box center [460, 150] width 29 height 28
type input "**********"
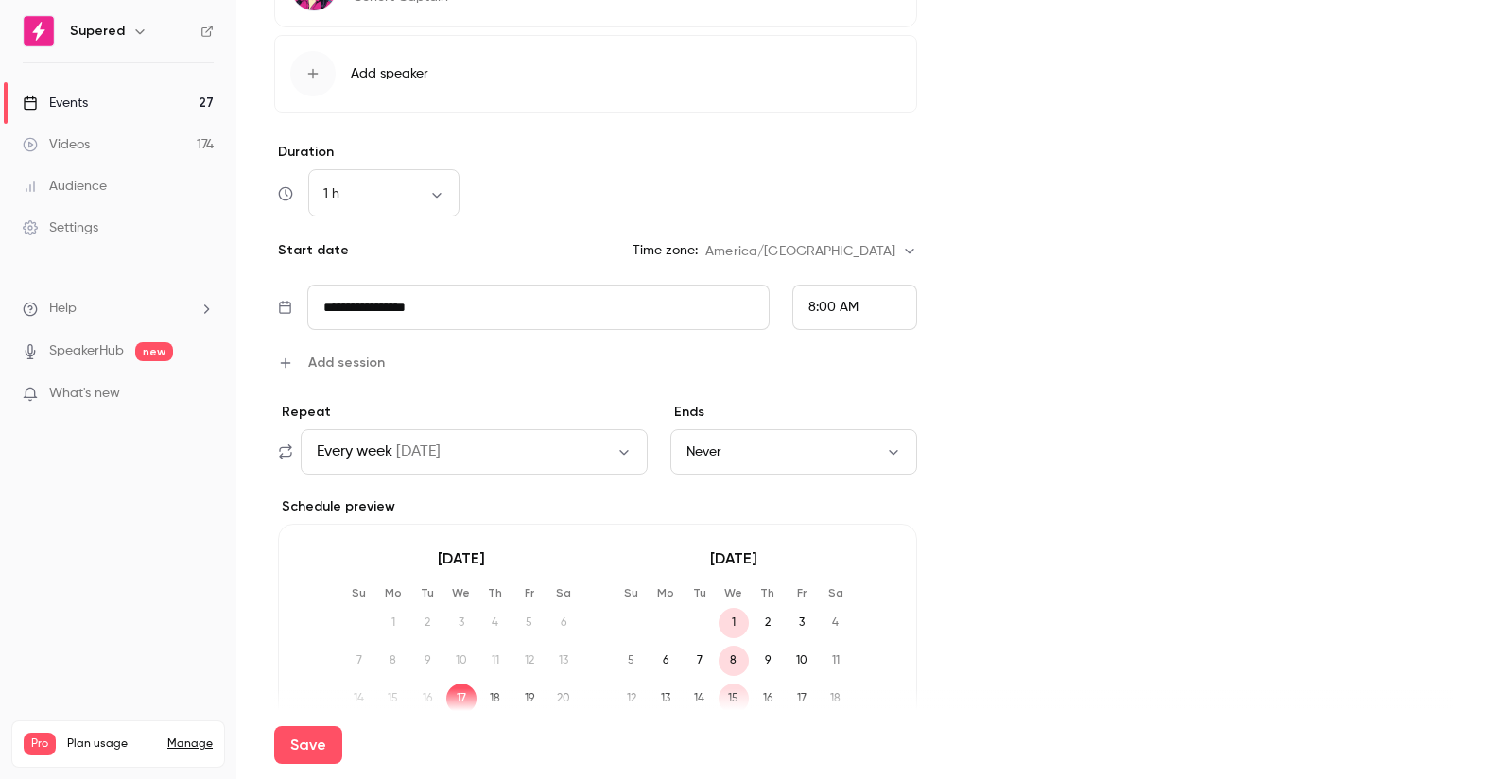
click at [874, 310] on div "8:00 AM" at bounding box center [855, 307] width 125 height 45
click at [1162, 297] on div at bounding box center [746, 389] width 1492 height 779
click at [890, 303] on div "8:00 AM" at bounding box center [855, 307] width 125 height 45
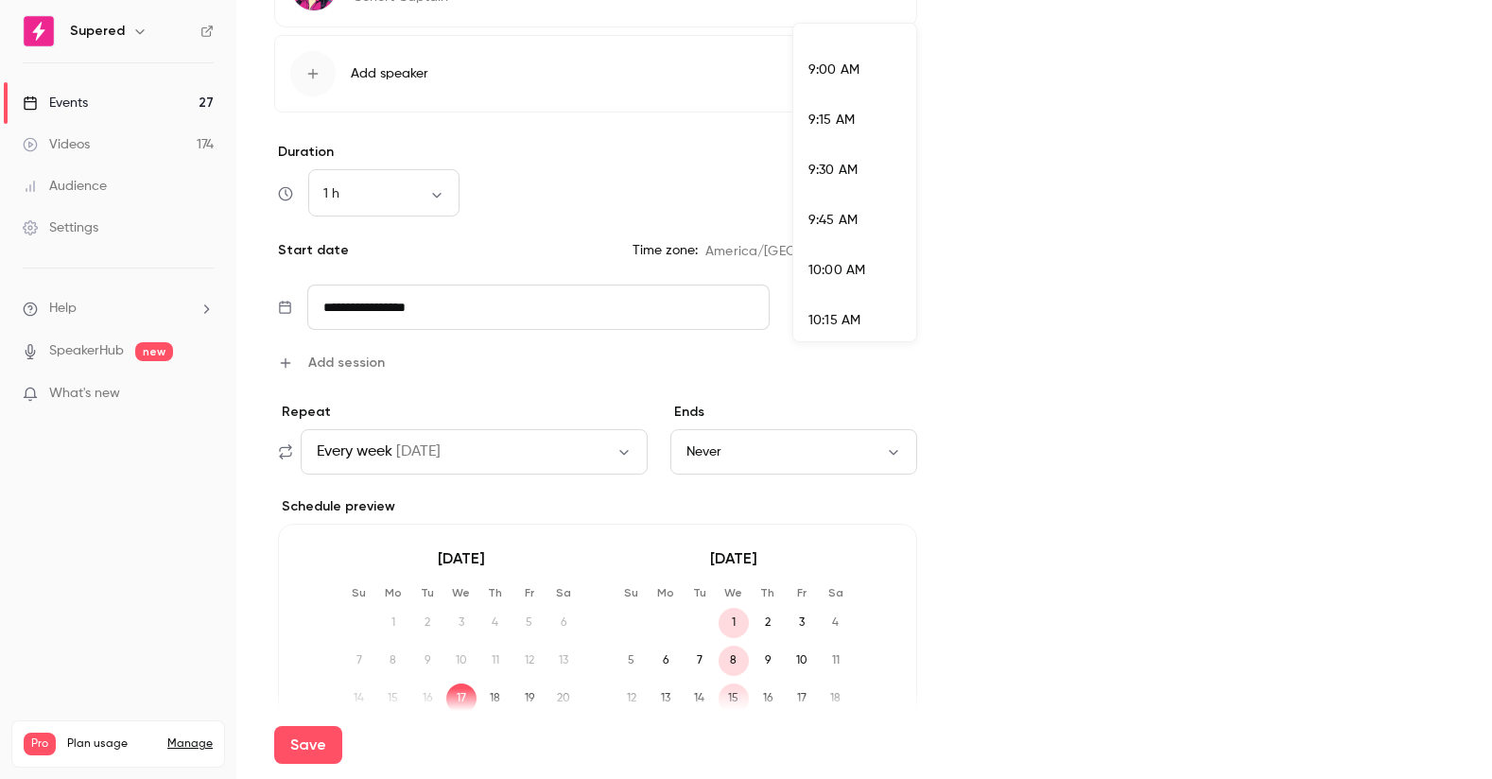
click at [849, 272] on span "10:00 AM" at bounding box center [837, 270] width 57 height 13
click at [574, 457] on button "Every week on Wed" at bounding box center [474, 451] width 347 height 45
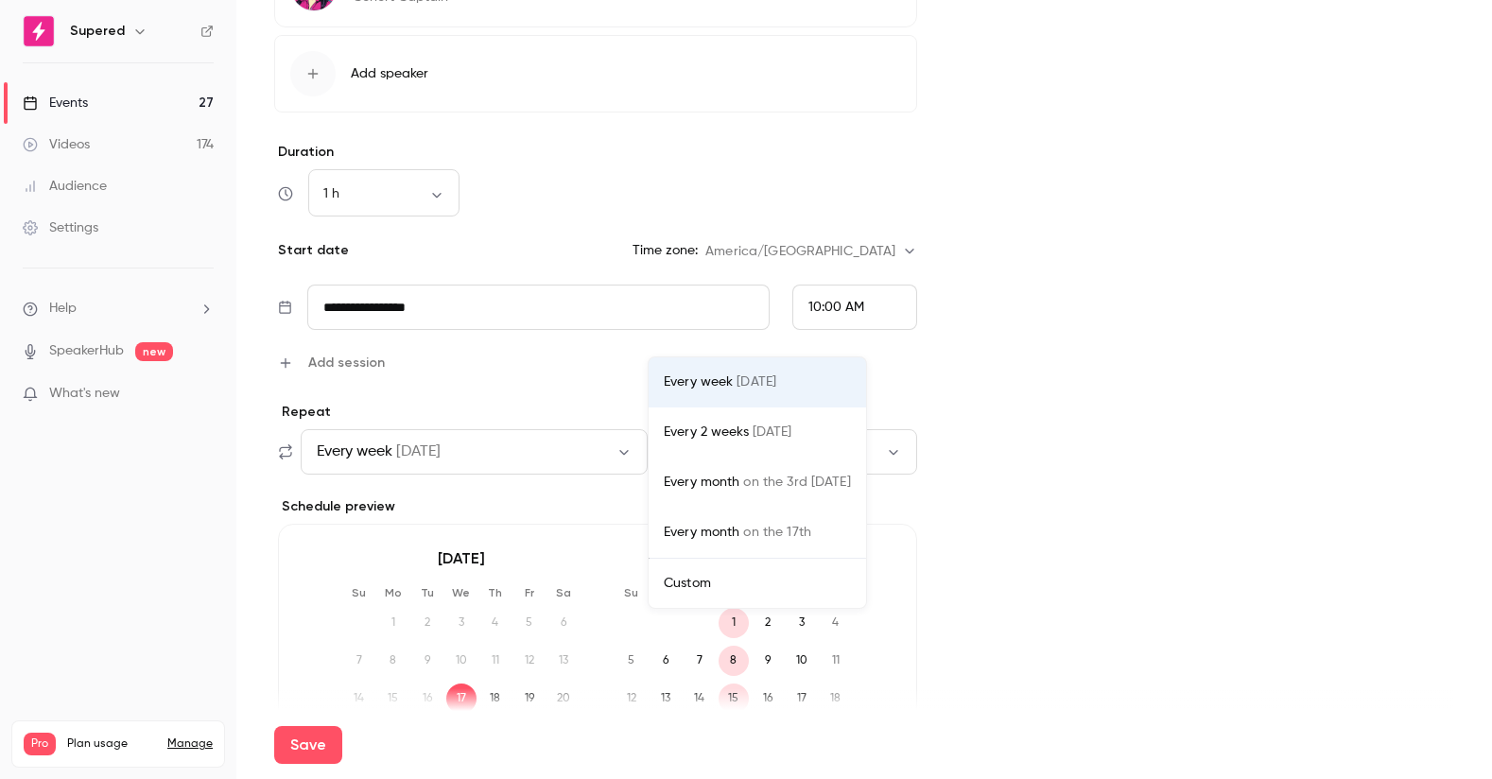
click at [721, 440] on div "Every 2 weeks on Wed" at bounding box center [757, 433] width 187 height 20
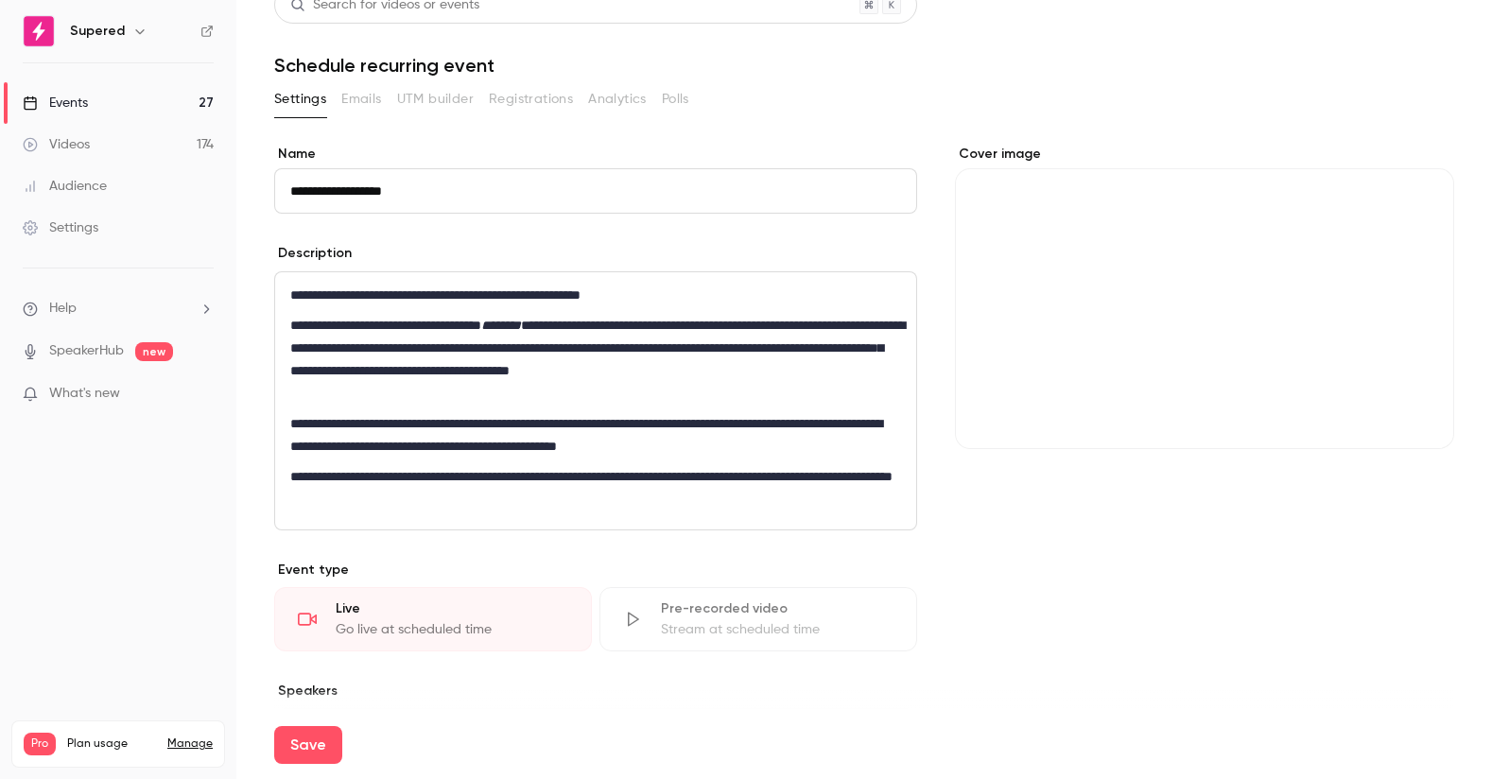
scroll to position [0, 0]
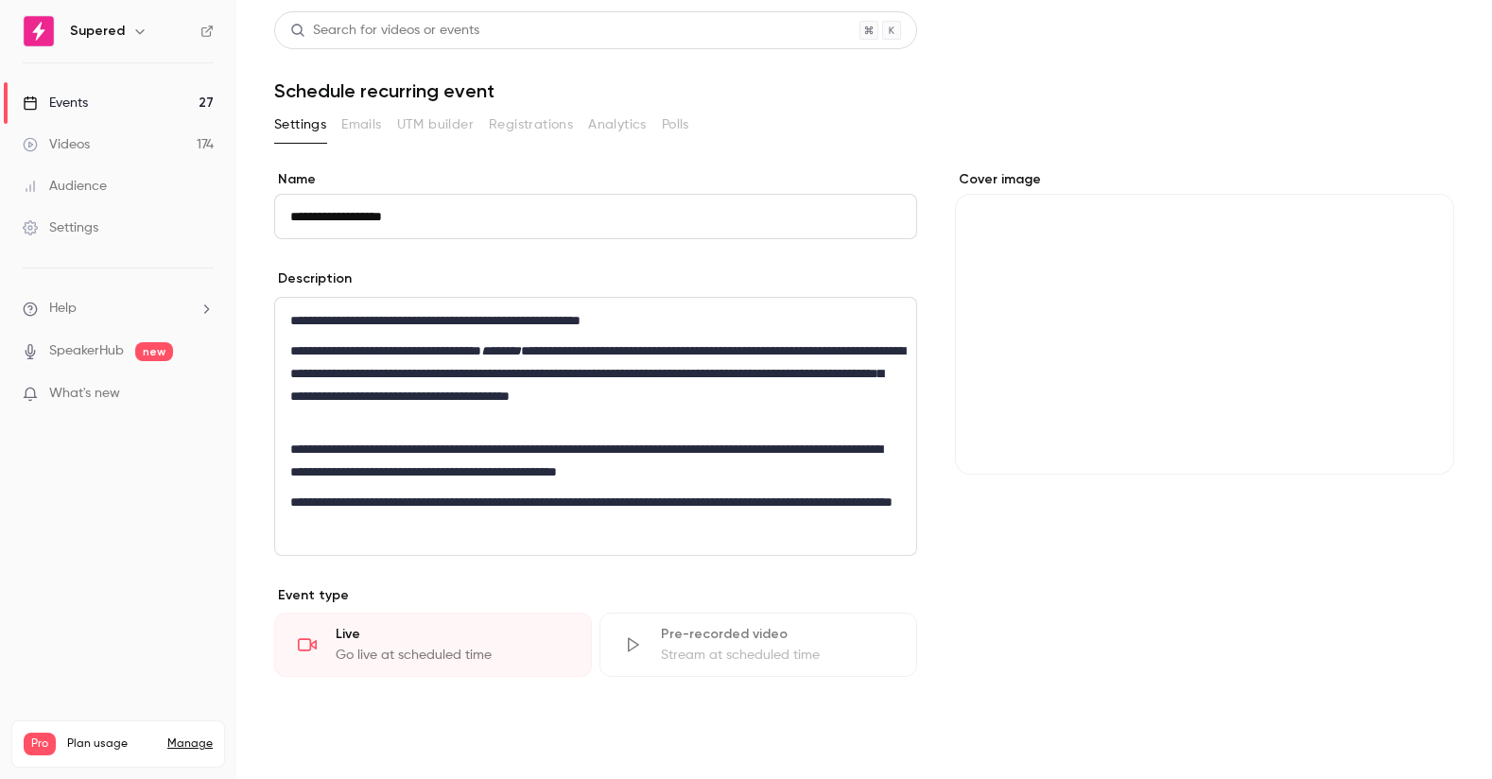
click at [319, 746] on button "Save" at bounding box center [308, 745] width 68 height 38
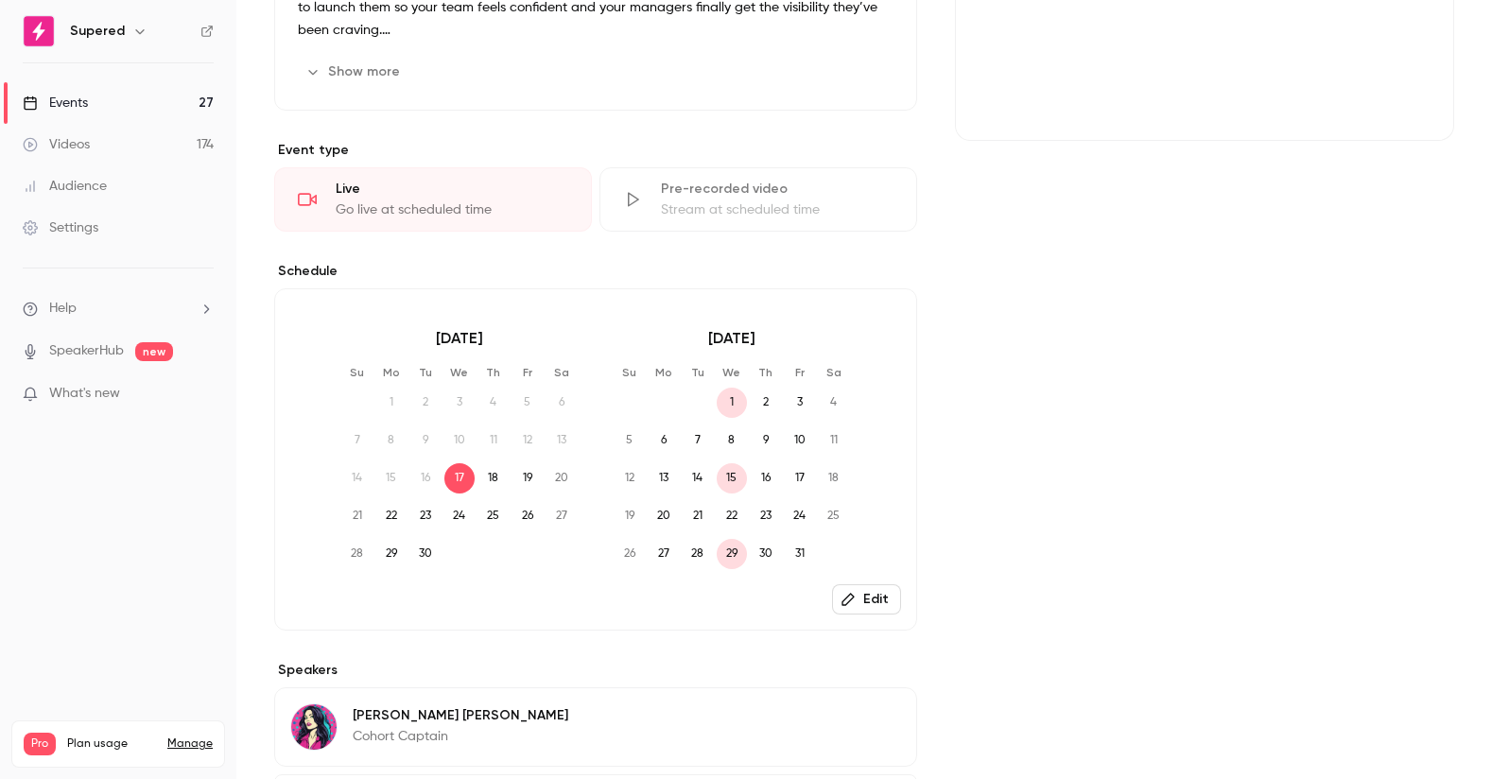
scroll to position [524, 0]
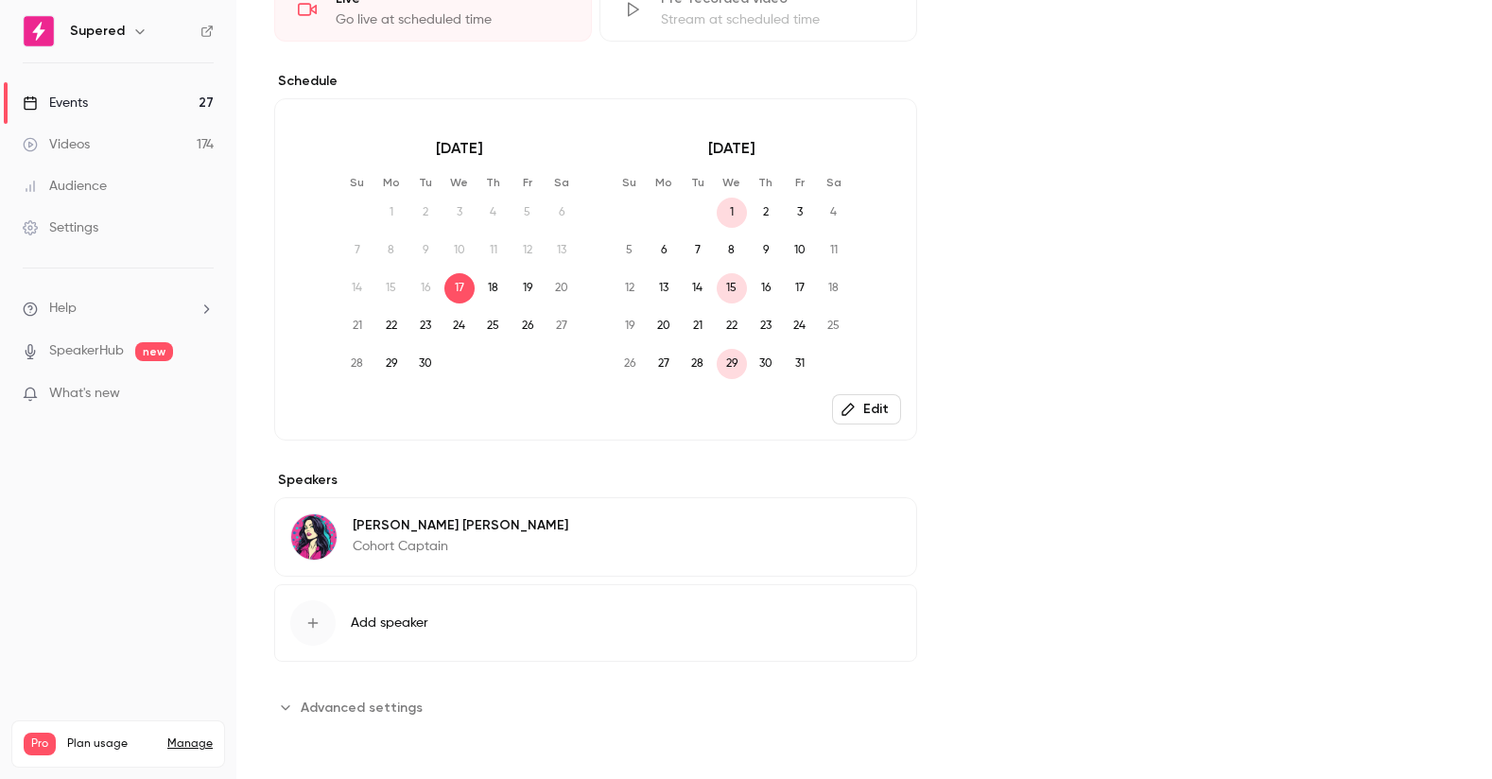
click at [857, 532] on button "Edit" at bounding box center [866, 529] width 69 height 30
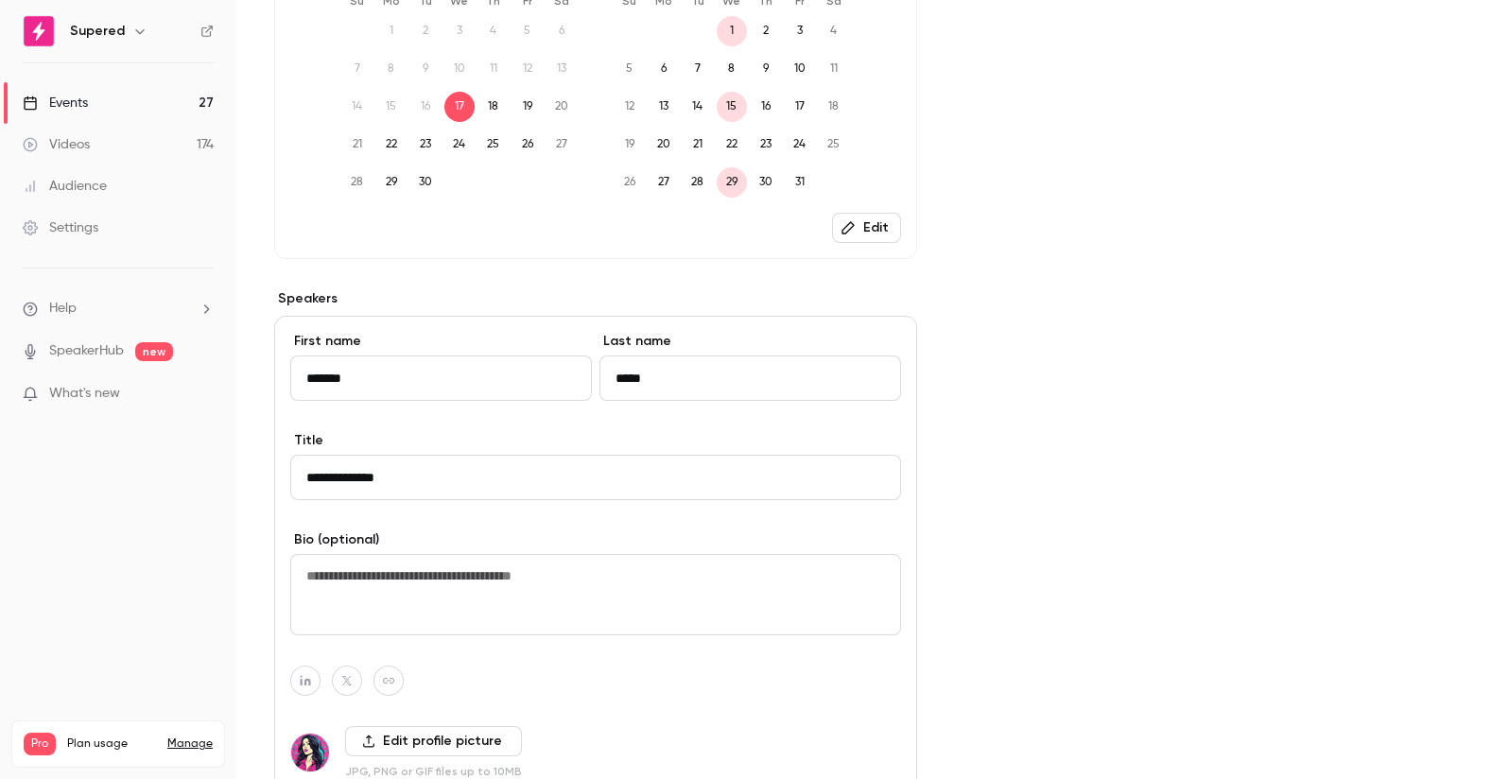
scroll to position [707, 0]
click at [1109, 555] on div "Cover image" at bounding box center [1205, 235] width 500 height 1544
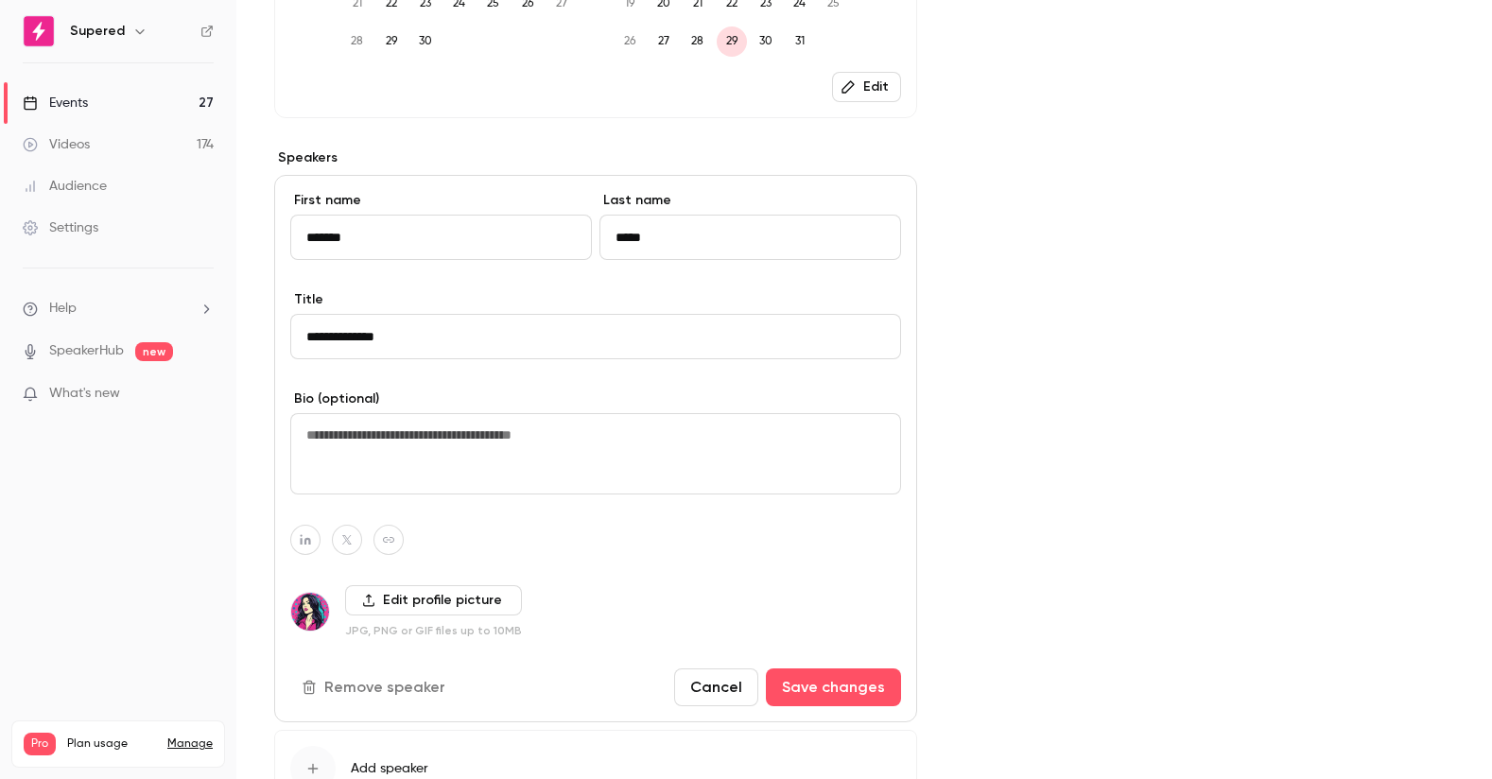
scroll to position [992, 0]
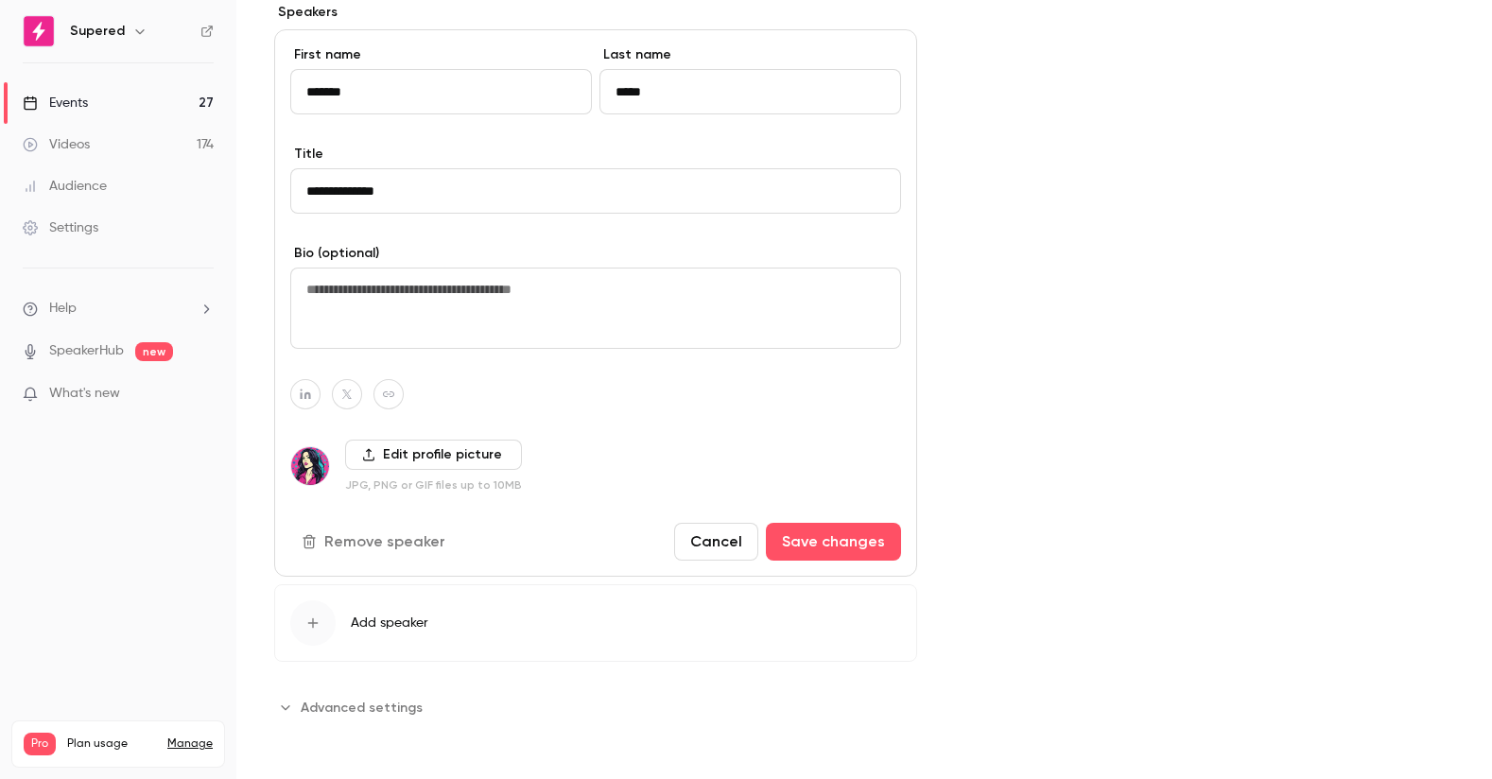
click at [317, 705] on span "Advanced settings" at bounding box center [362, 708] width 122 height 20
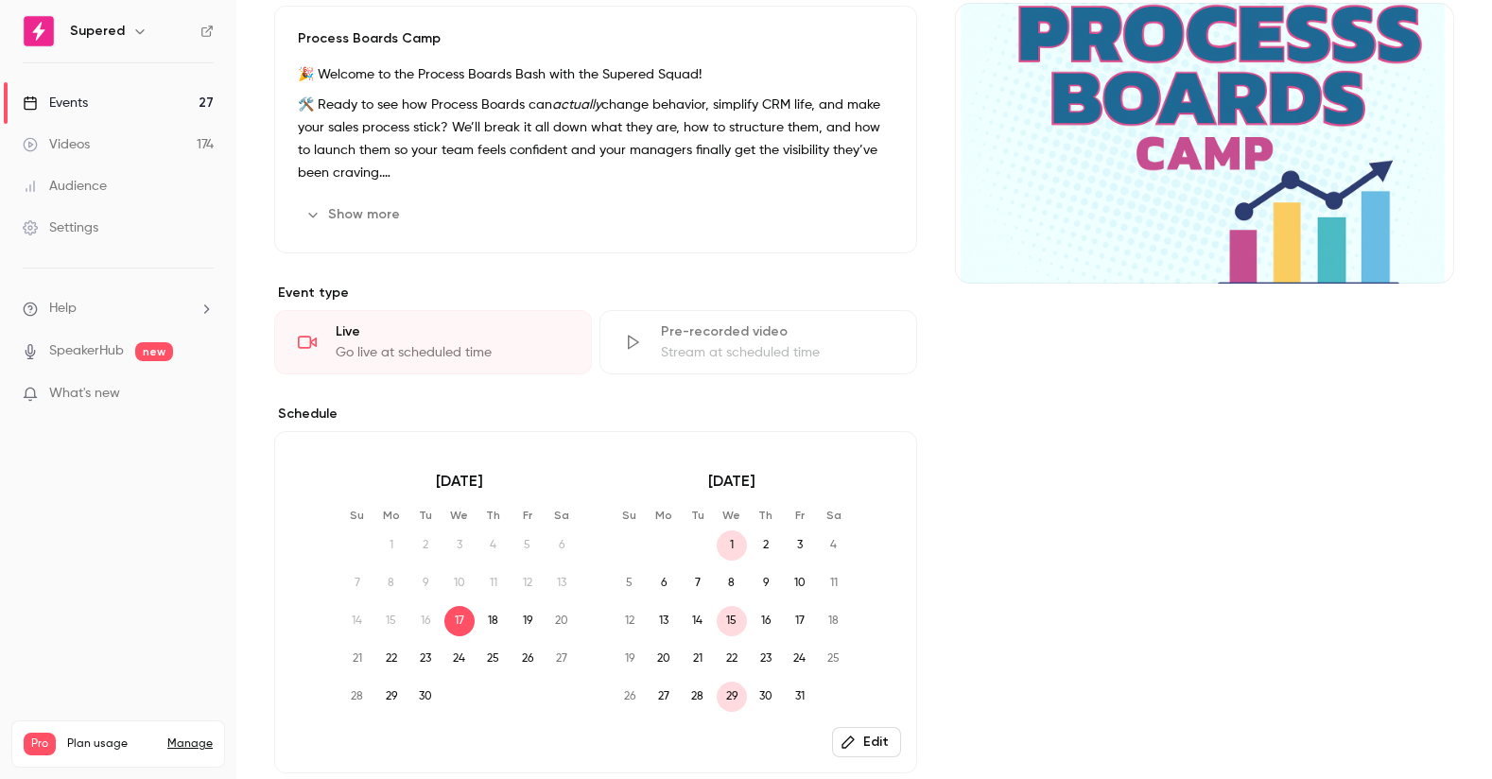
scroll to position [0, 0]
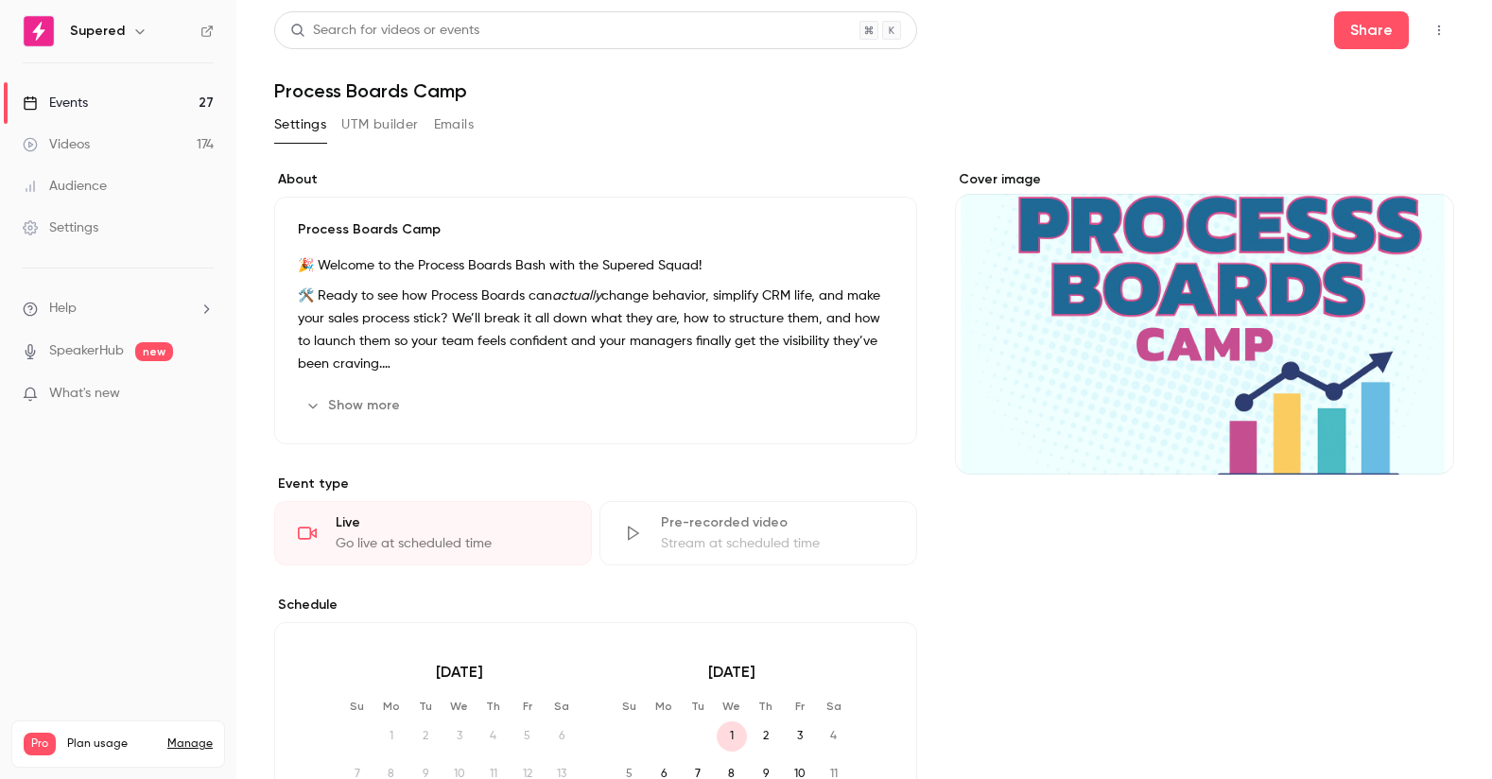
click at [452, 132] on button "Emails" at bounding box center [454, 125] width 40 height 30
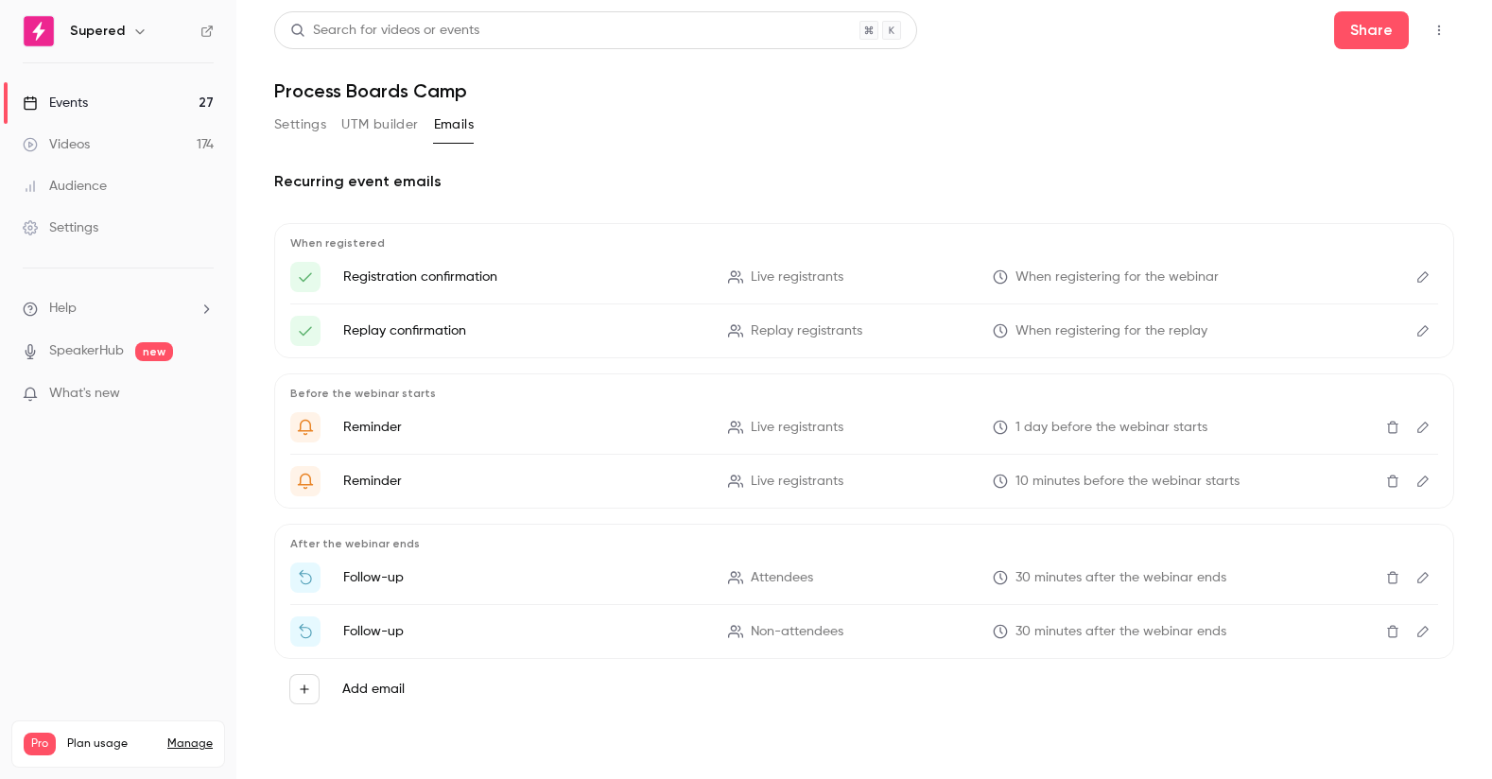
click at [1421, 278] on icon "Edit" at bounding box center [1423, 276] width 15 height 13
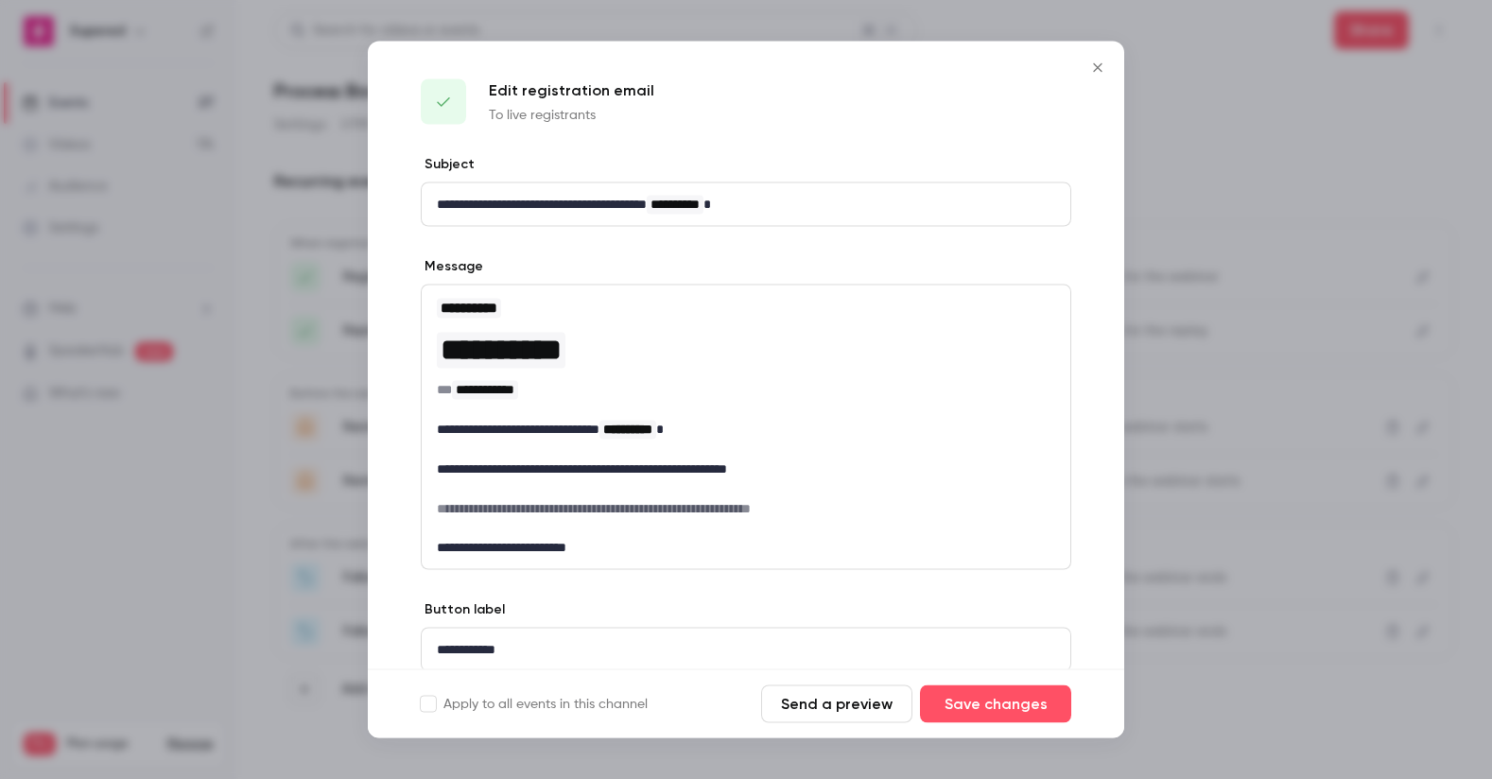
click at [1096, 70] on icon "Close" at bounding box center [1097, 67] width 9 height 9
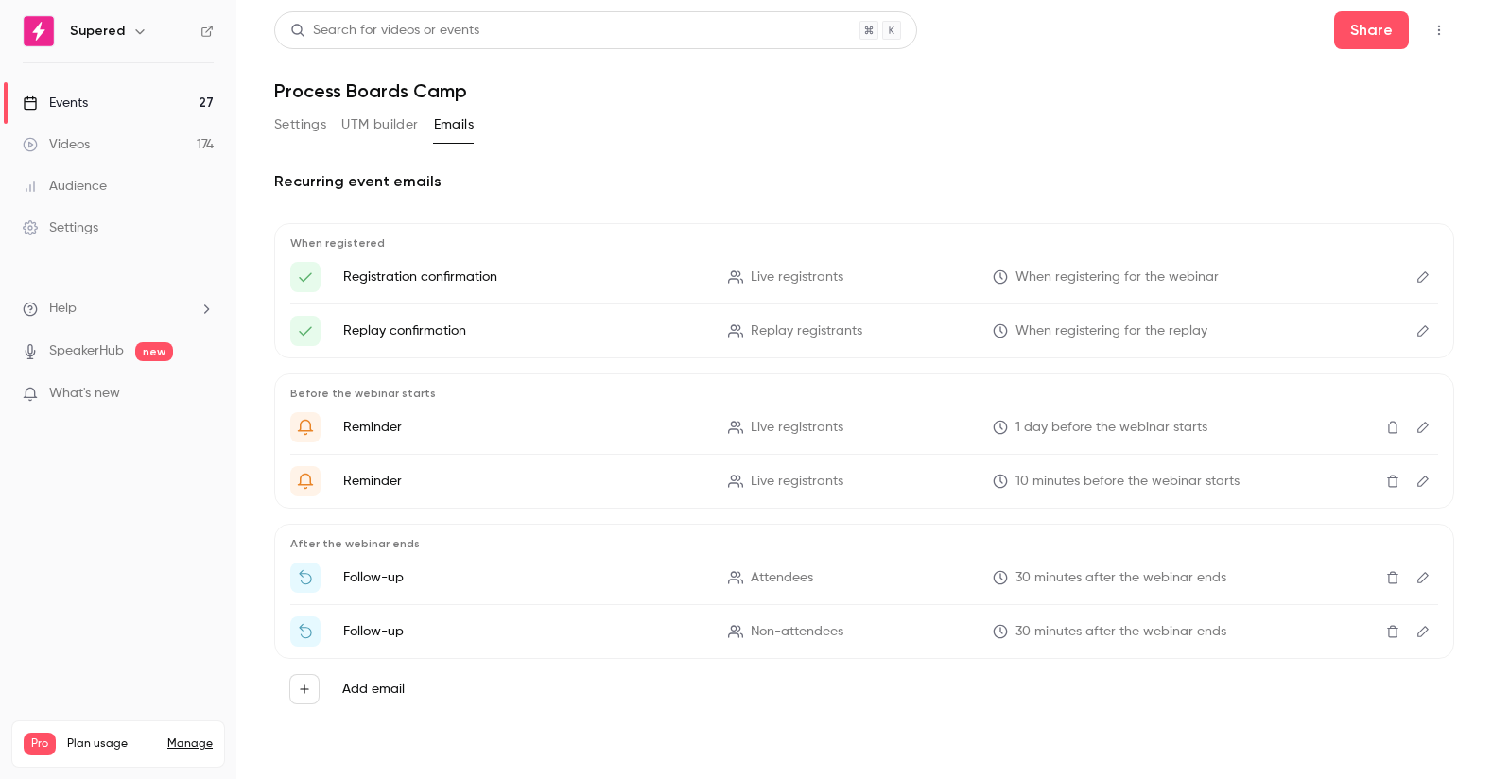
drag, startPoint x: 102, startPoint y: 106, endPoint x: 147, endPoint y: 121, distance: 47.0
click at [103, 105] on link "Events 27" at bounding box center [118, 103] width 236 height 42
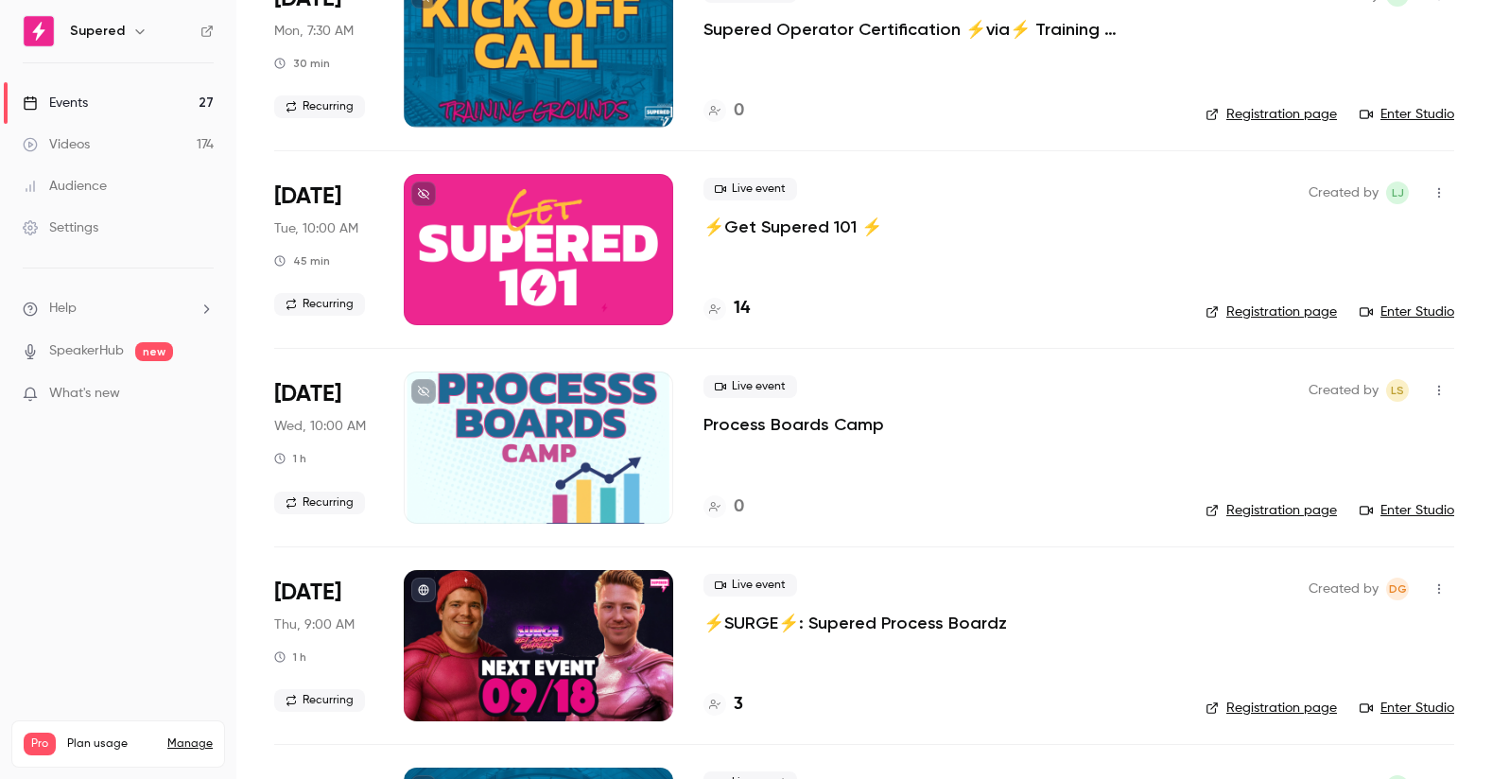
scroll to position [581, 0]
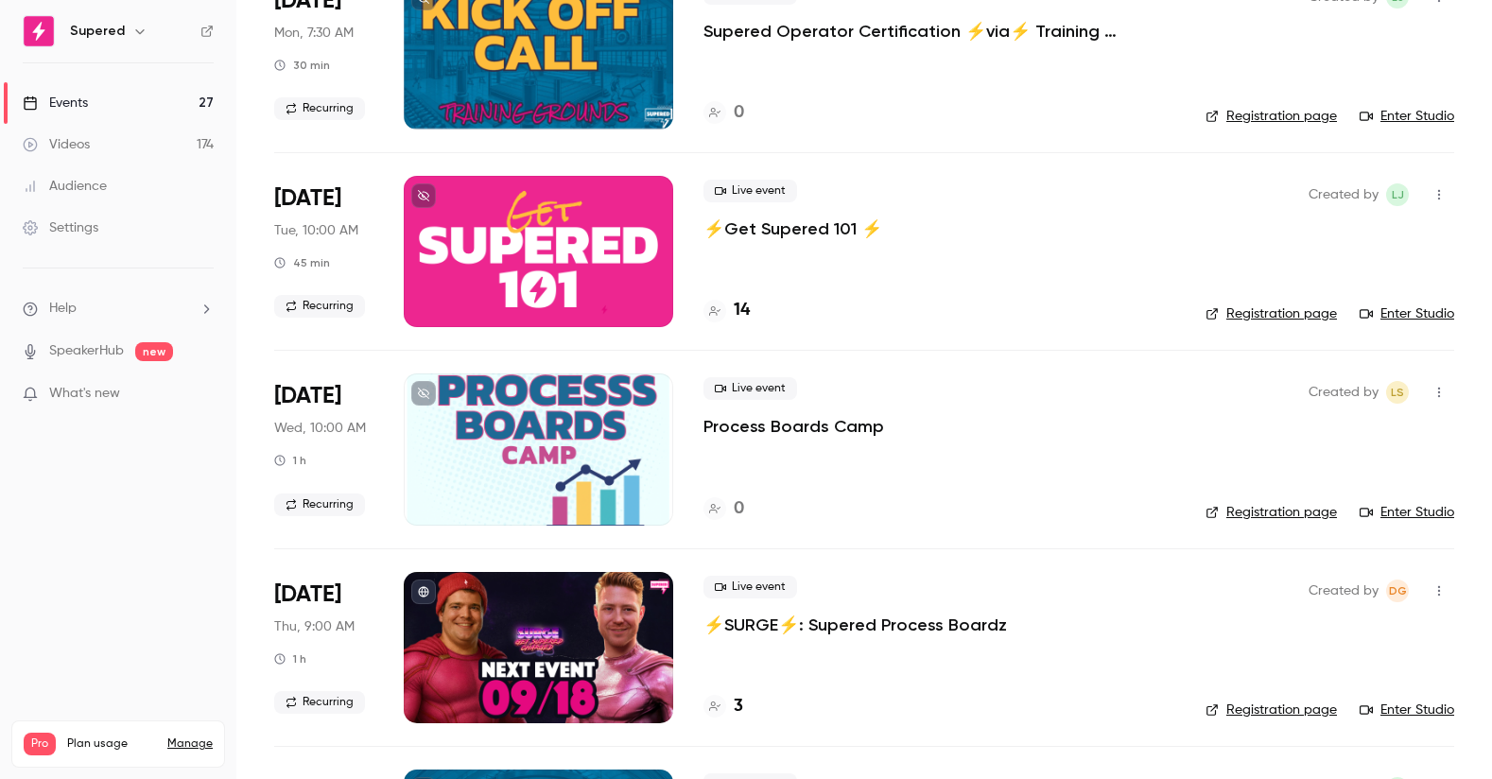
click at [794, 425] on p "Process Boards Camp" at bounding box center [794, 426] width 181 height 23
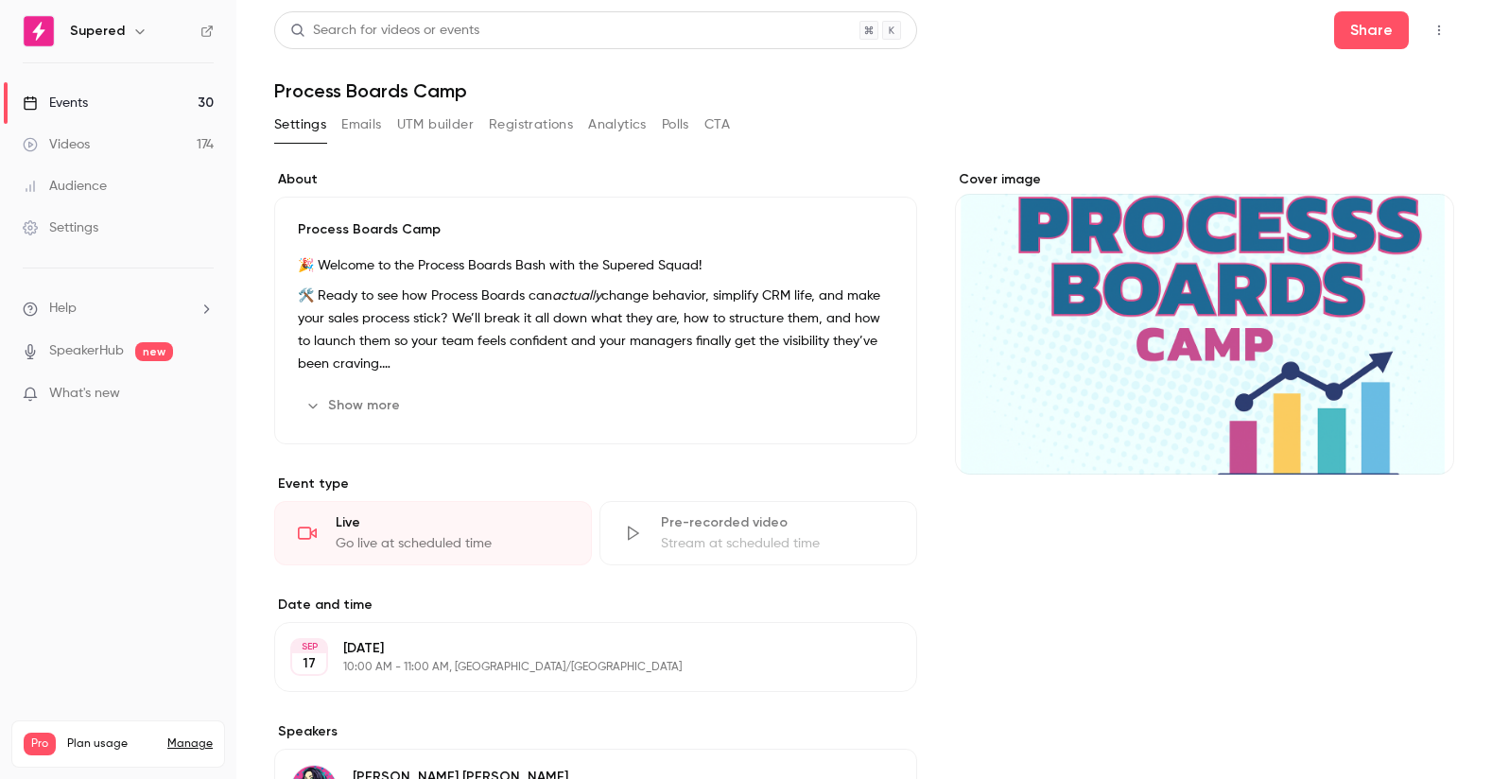
click at [100, 101] on link "Events 30" at bounding box center [118, 103] width 236 height 42
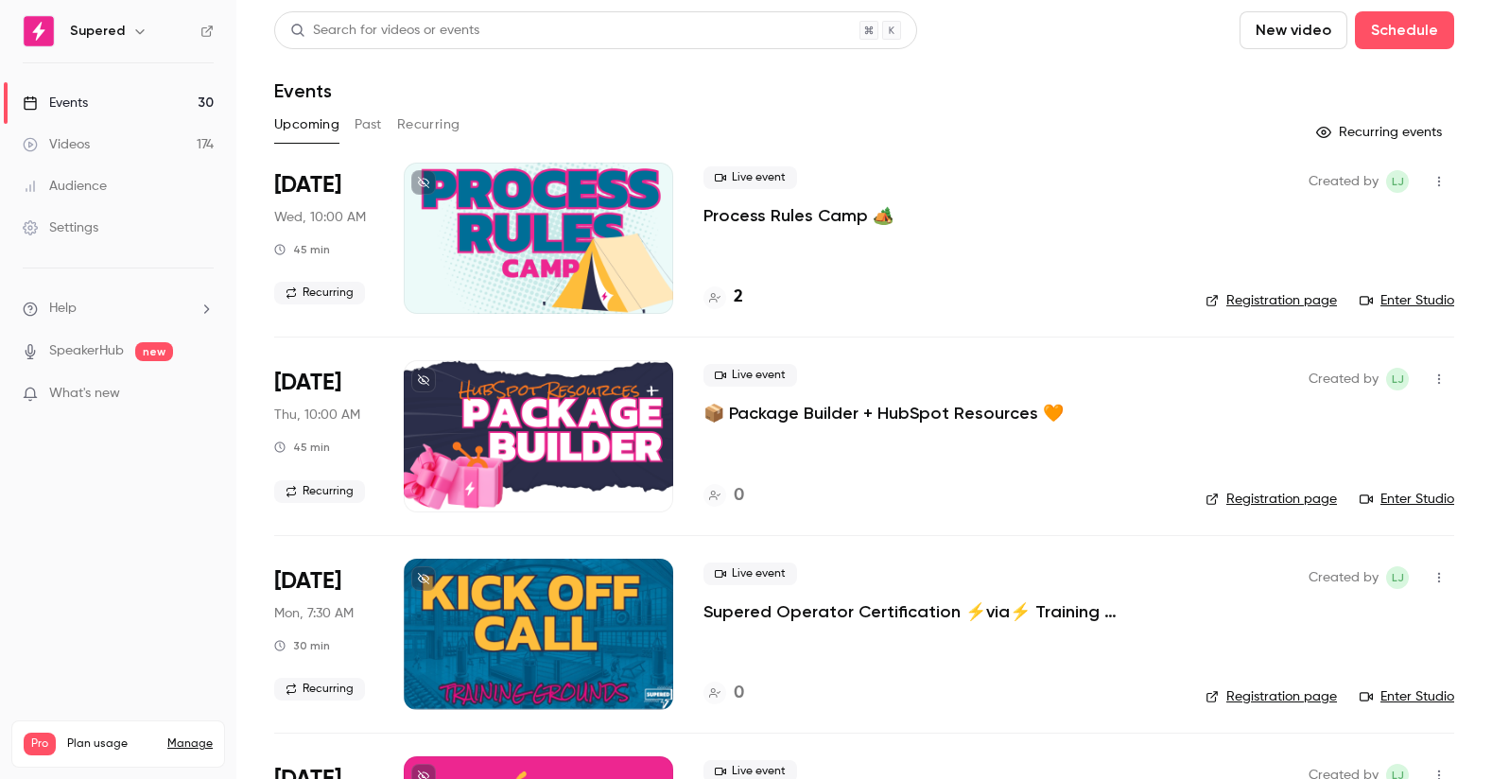
click at [794, 216] on p "Process Rules Camp 🏕️" at bounding box center [799, 215] width 190 height 23
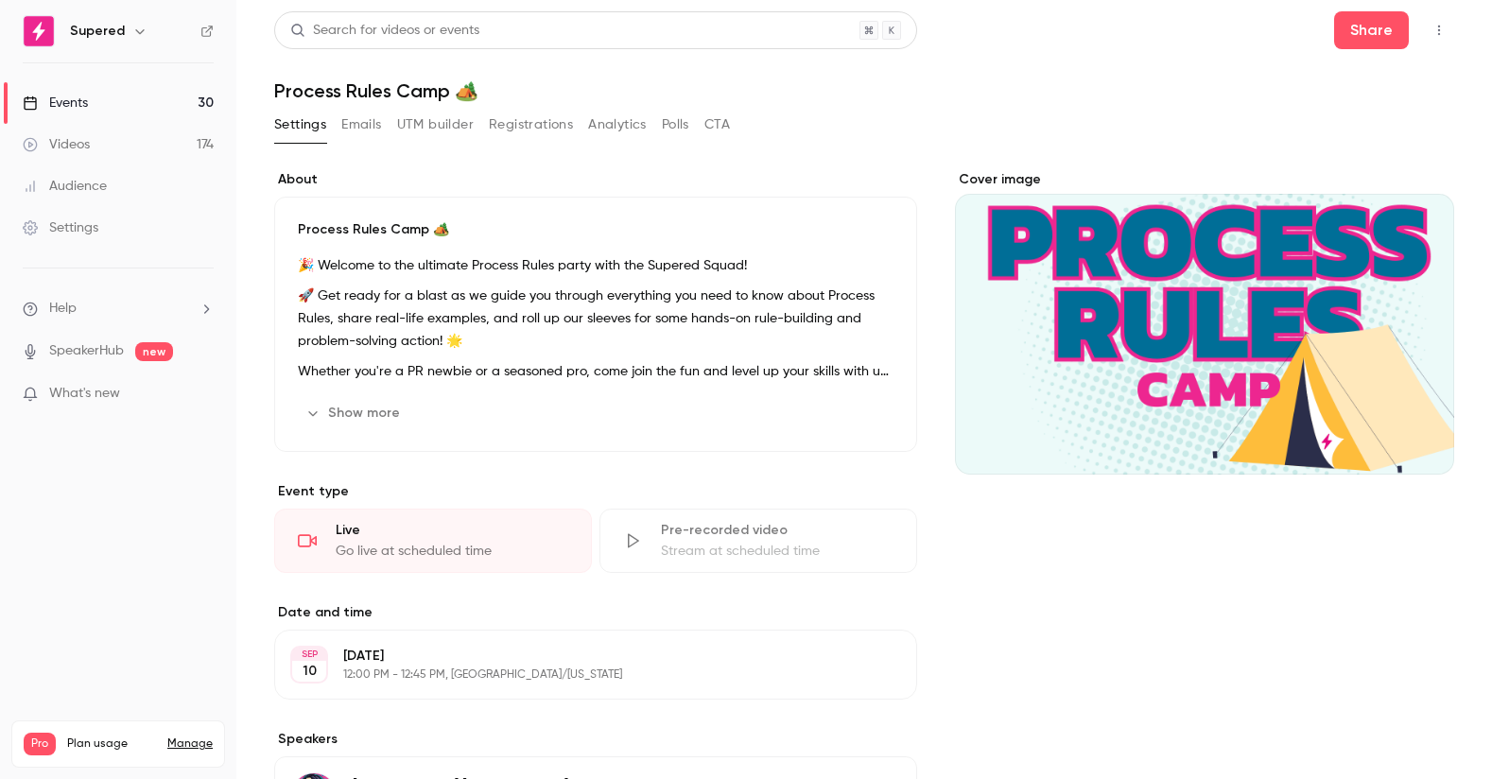
click at [79, 104] on div "Events" at bounding box center [55, 103] width 65 height 19
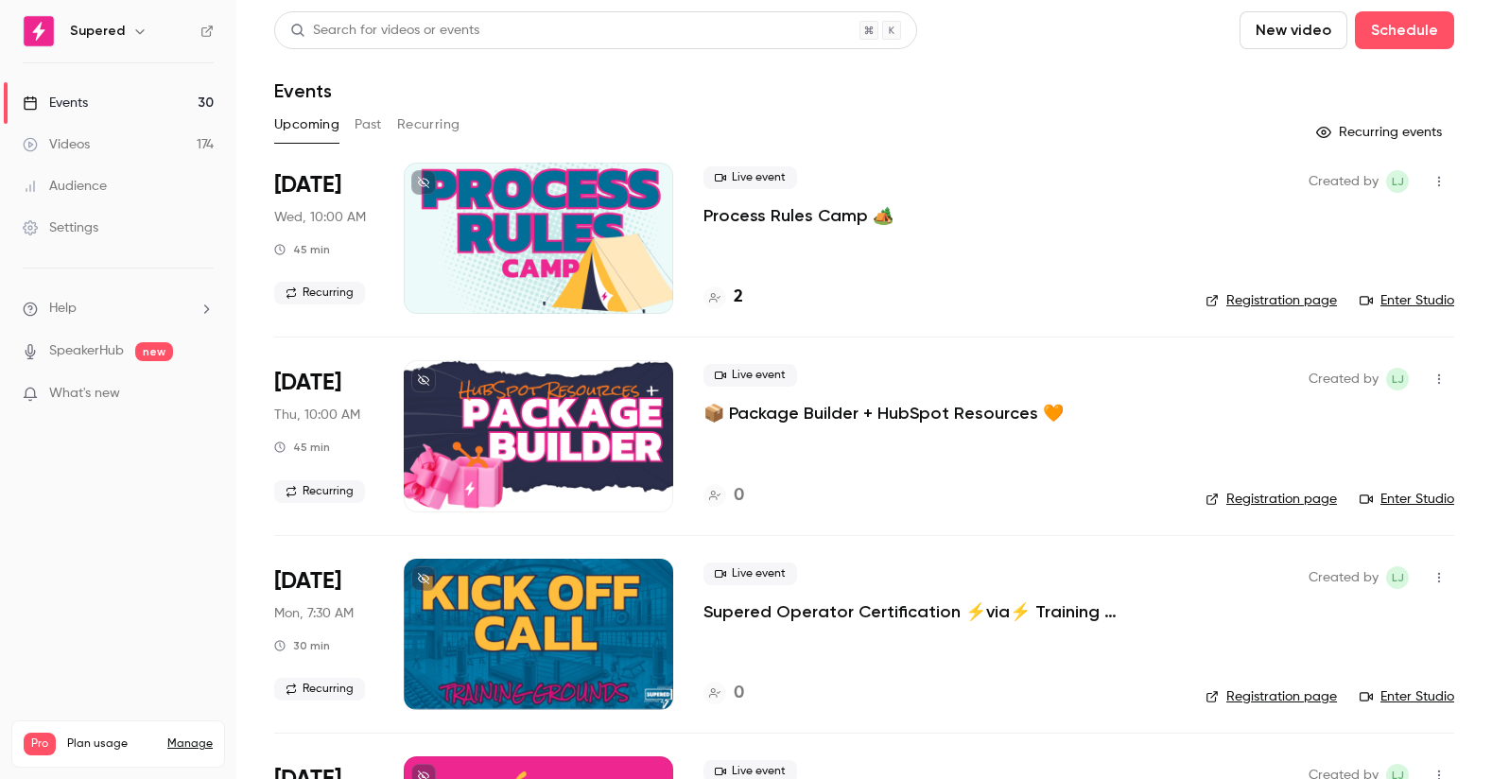
click at [418, 117] on button "Recurring" at bounding box center [428, 125] width 63 height 30
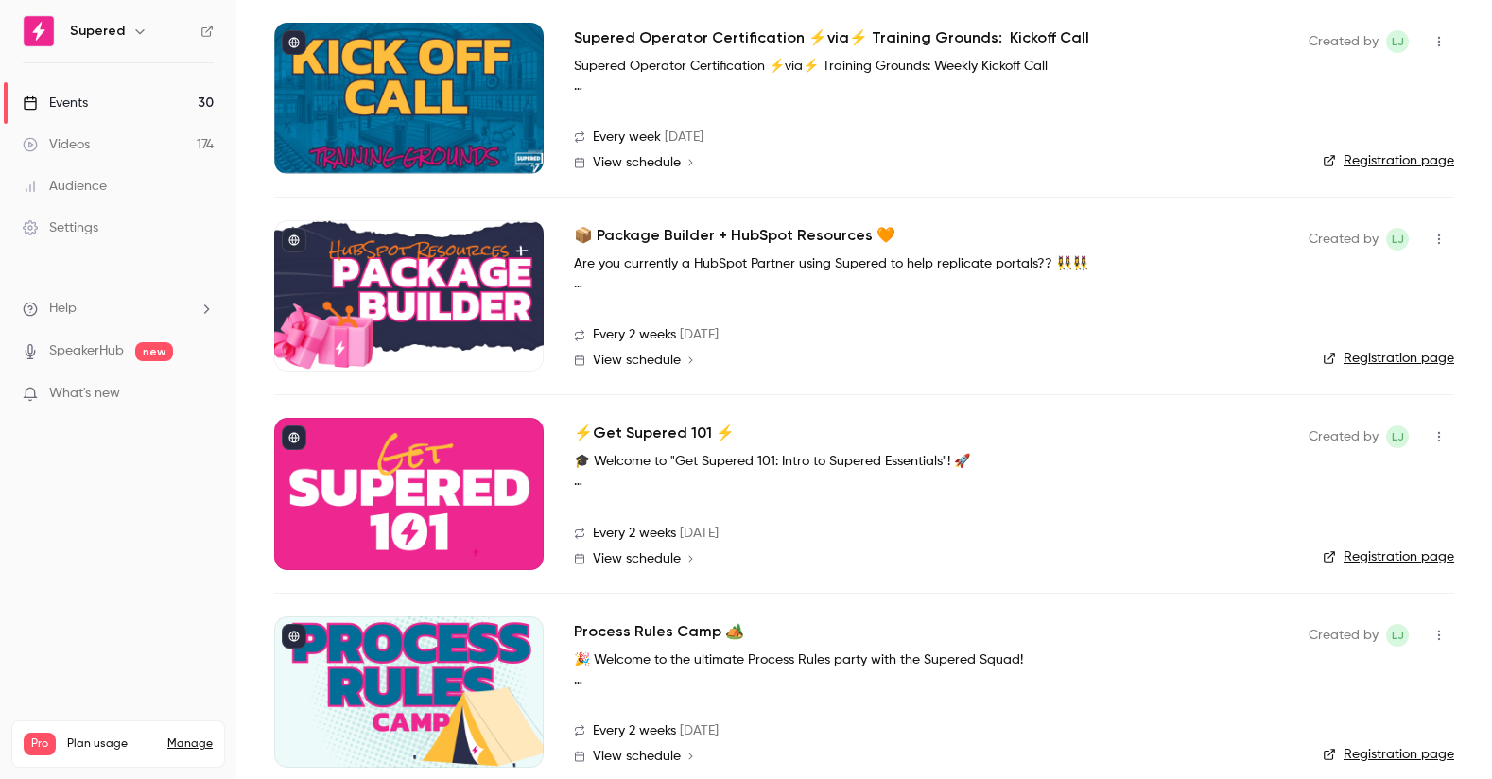
scroll to position [559, 0]
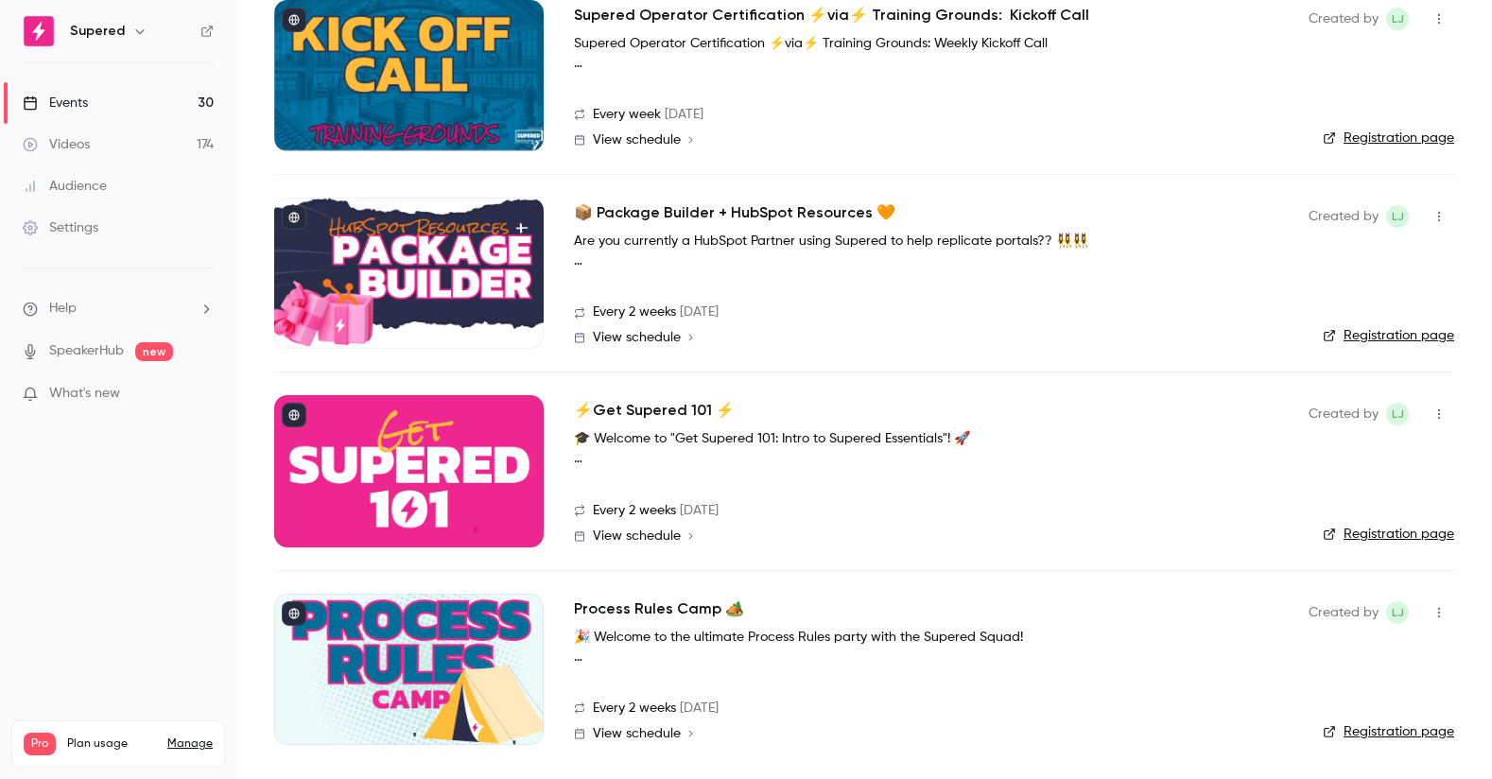
click at [682, 612] on h2 "Process Rules Camp 🏕️" at bounding box center [659, 609] width 170 height 23
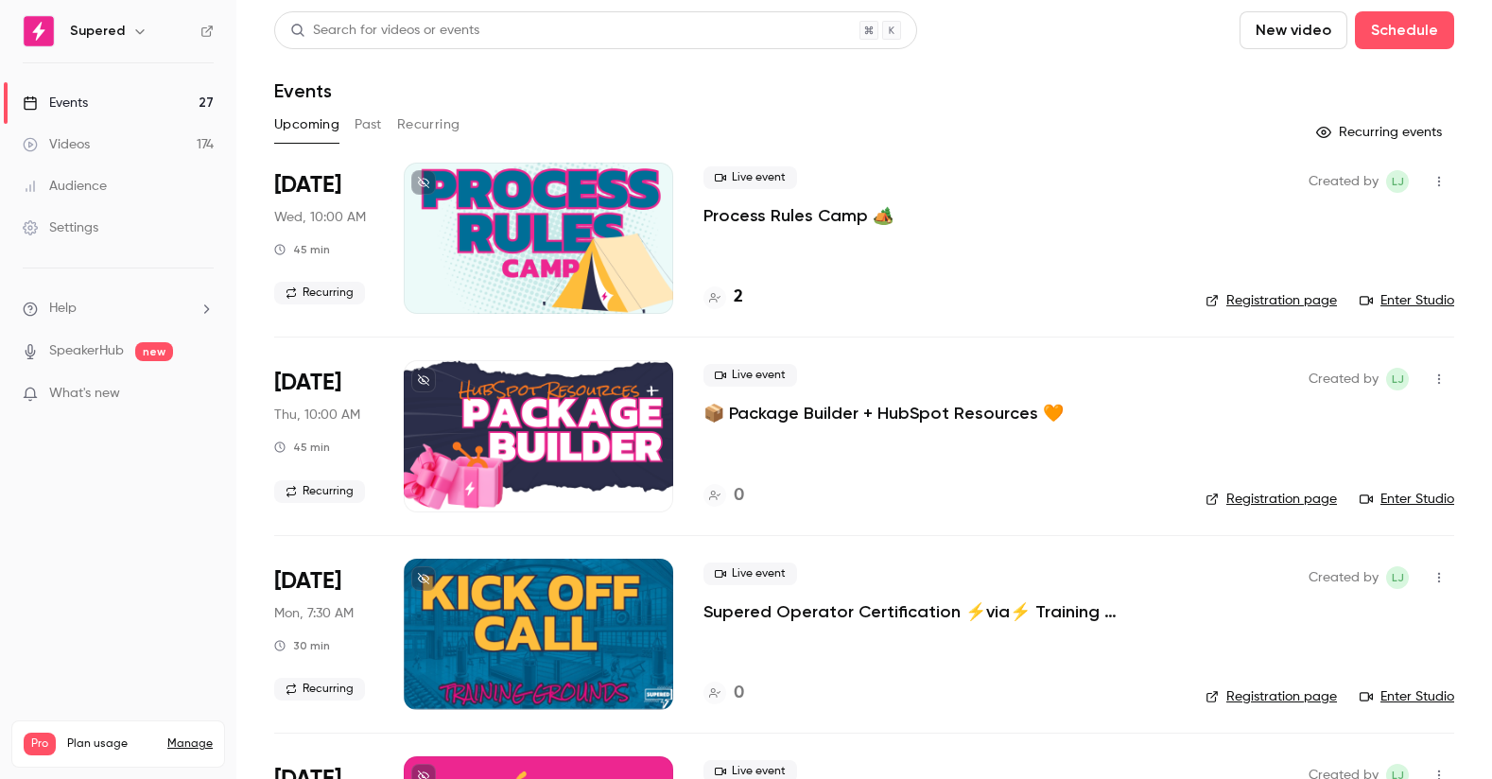
click at [763, 213] on p "Process Rules Camp 🏕️" at bounding box center [799, 215] width 190 height 23
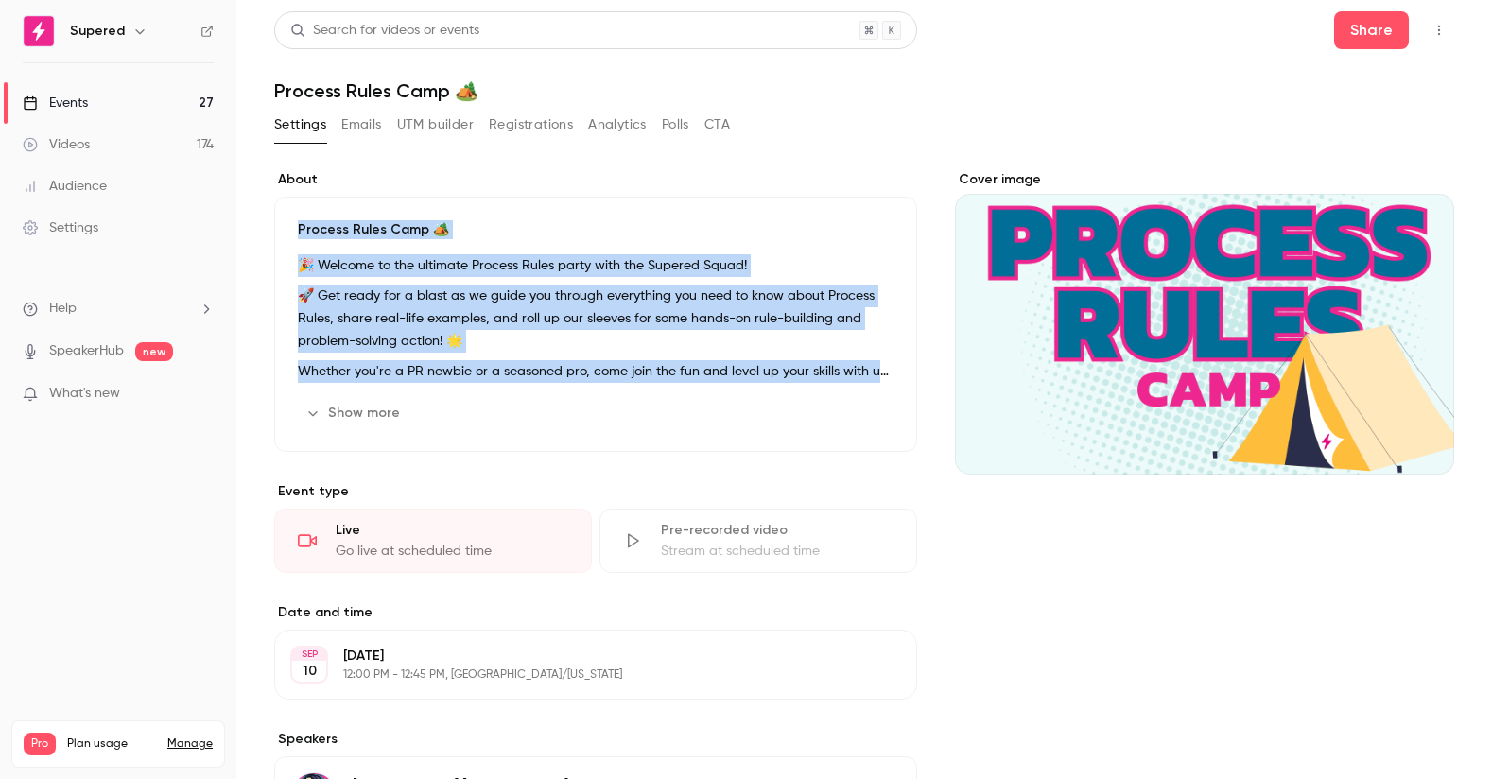
drag, startPoint x: 298, startPoint y: 227, endPoint x: 766, endPoint y: 402, distance: 499.8
click at [766, 402] on div "Process Rules Camp 🏕️ 🎉 Welcome to the ultimate Process Rules party with the Su…" at bounding box center [595, 324] width 643 height 255
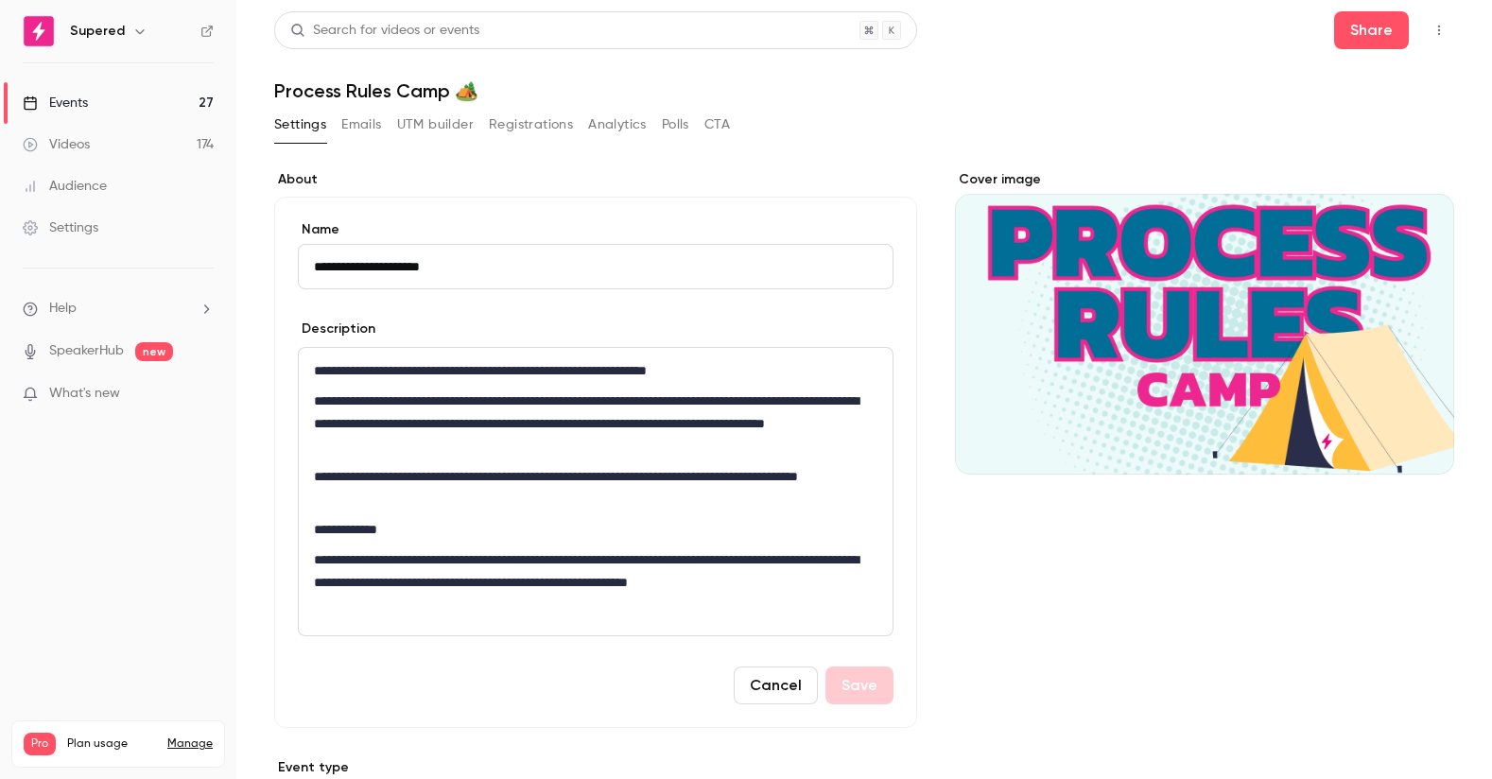
click at [373, 597] on p "**********" at bounding box center [596, 583] width 564 height 68
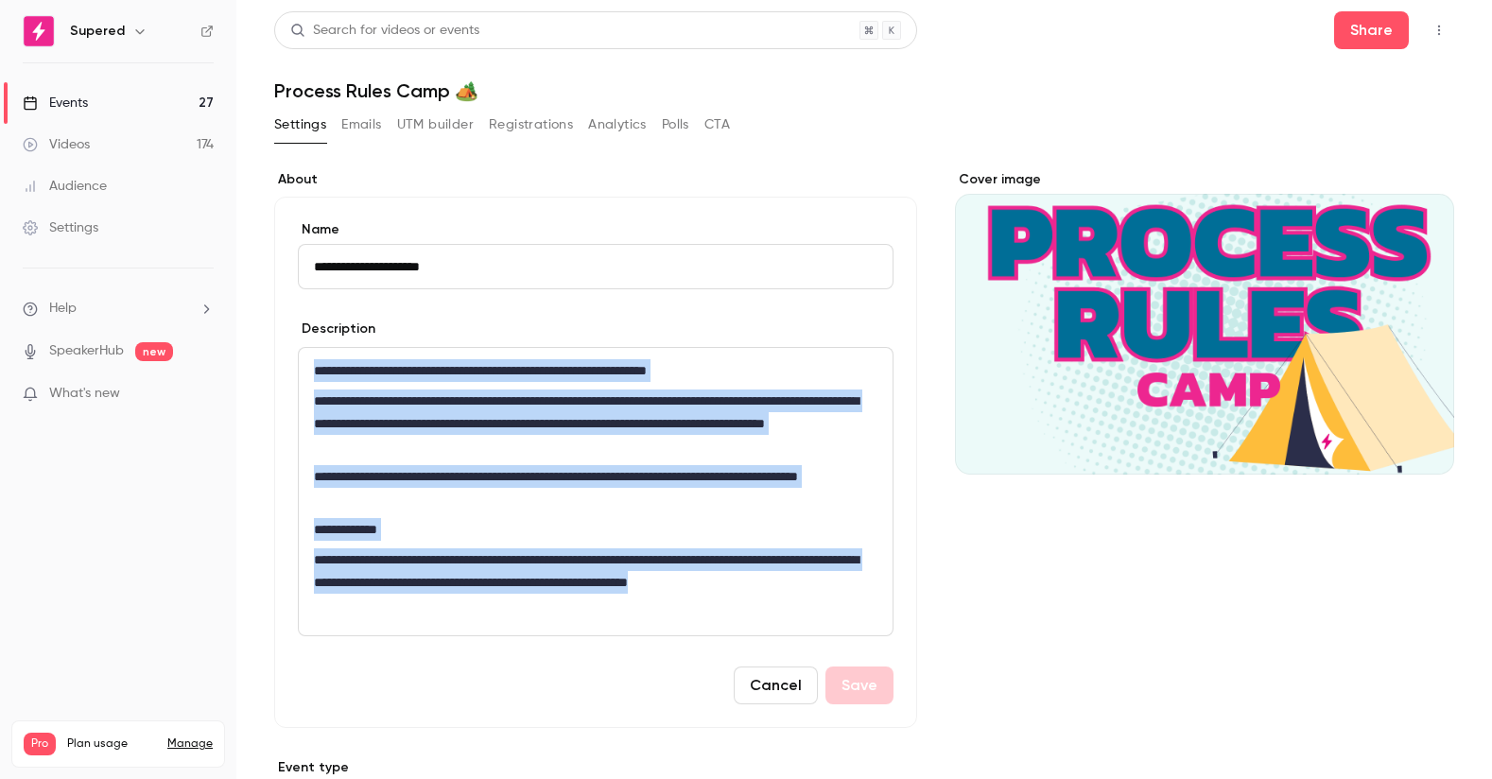
drag, startPoint x: 368, startPoint y: 599, endPoint x: 280, endPoint y: 331, distance: 281.7
click at [280, 331] on div "**********" at bounding box center [595, 463] width 643 height 532
copy div "**********"
